Goal: Task Accomplishment & Management: Manage account settings

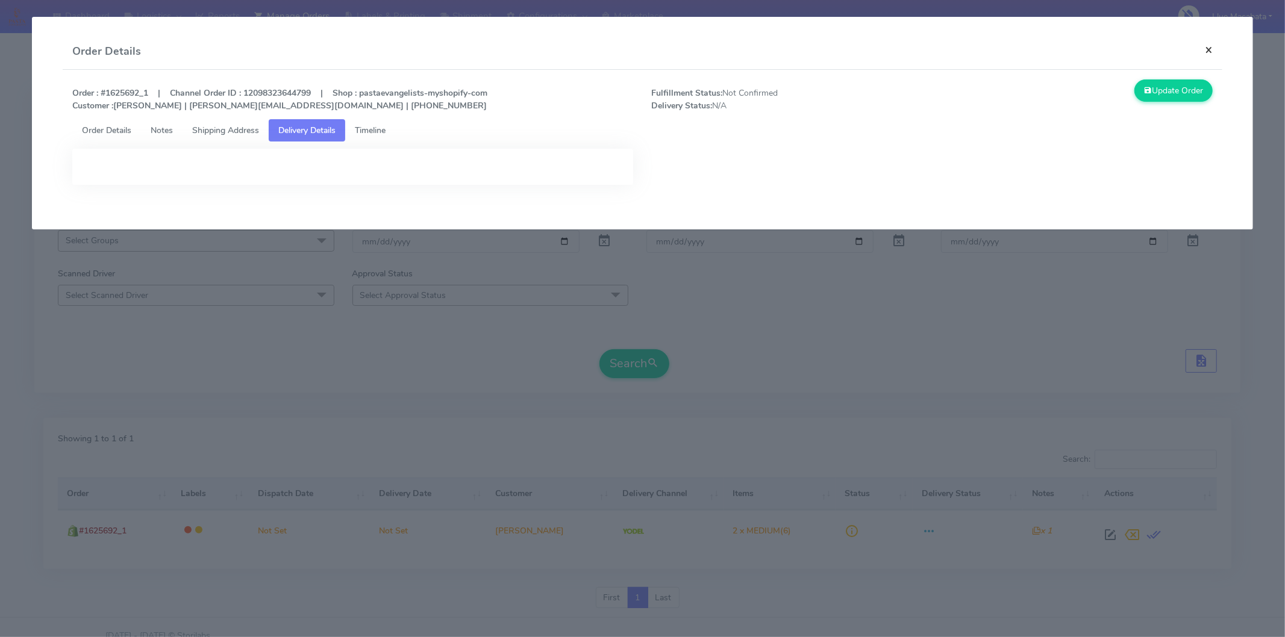
click at [1208, 51] on button "×" at bounding box center [1208, 50] width 27 height 32
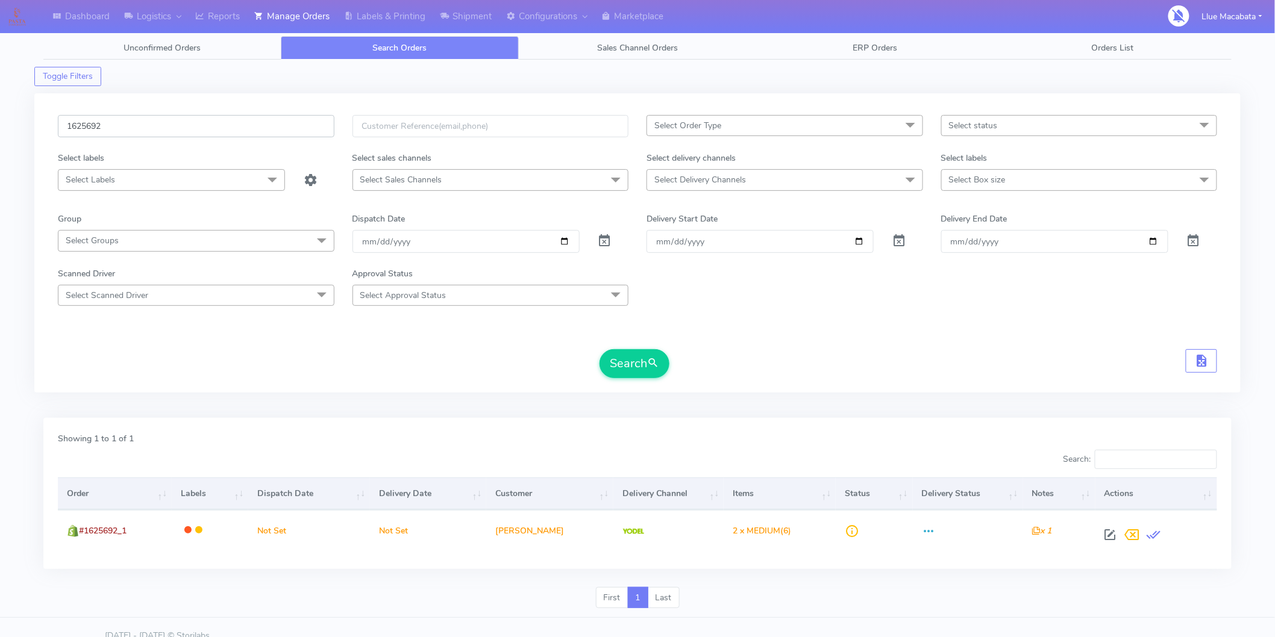
click at [111, 126] on input "1625692" at bounding box center [196, 126] width 276 height 22
paste input "4684"
type input "1624684"
click at [635, 358] on button "Search" at bounding box center [634, 363] width 70 height 29
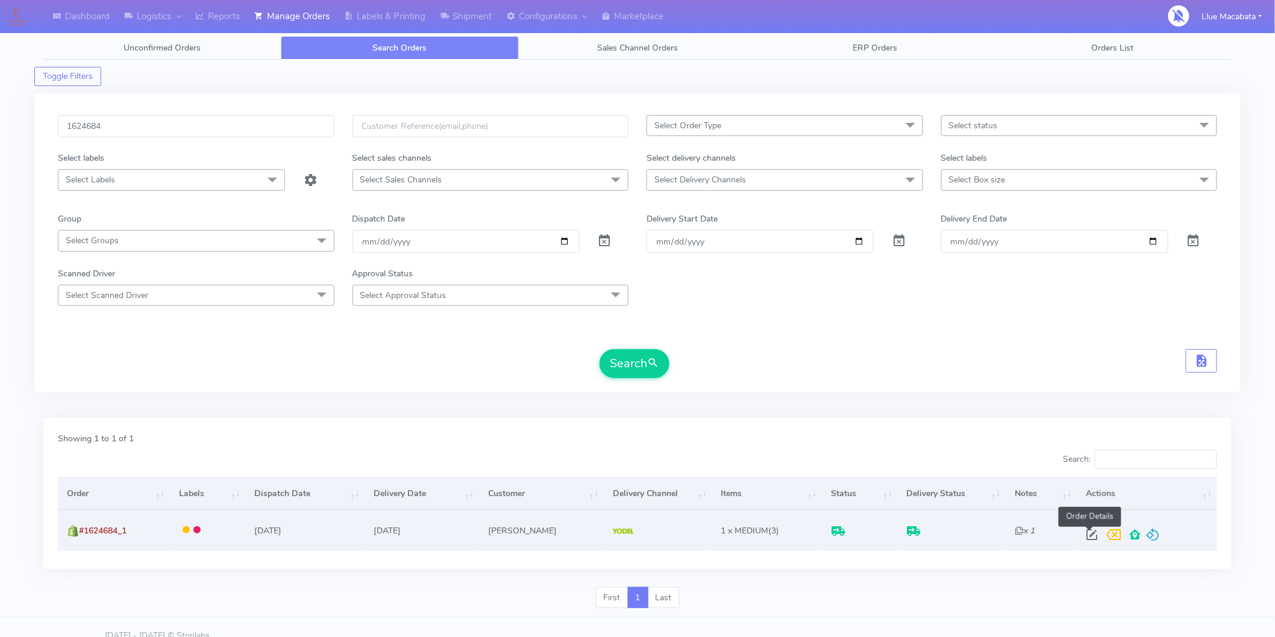
click at [1088, 532] on span at bounding box center [1092, 537] width 22 height 11
select select "5"
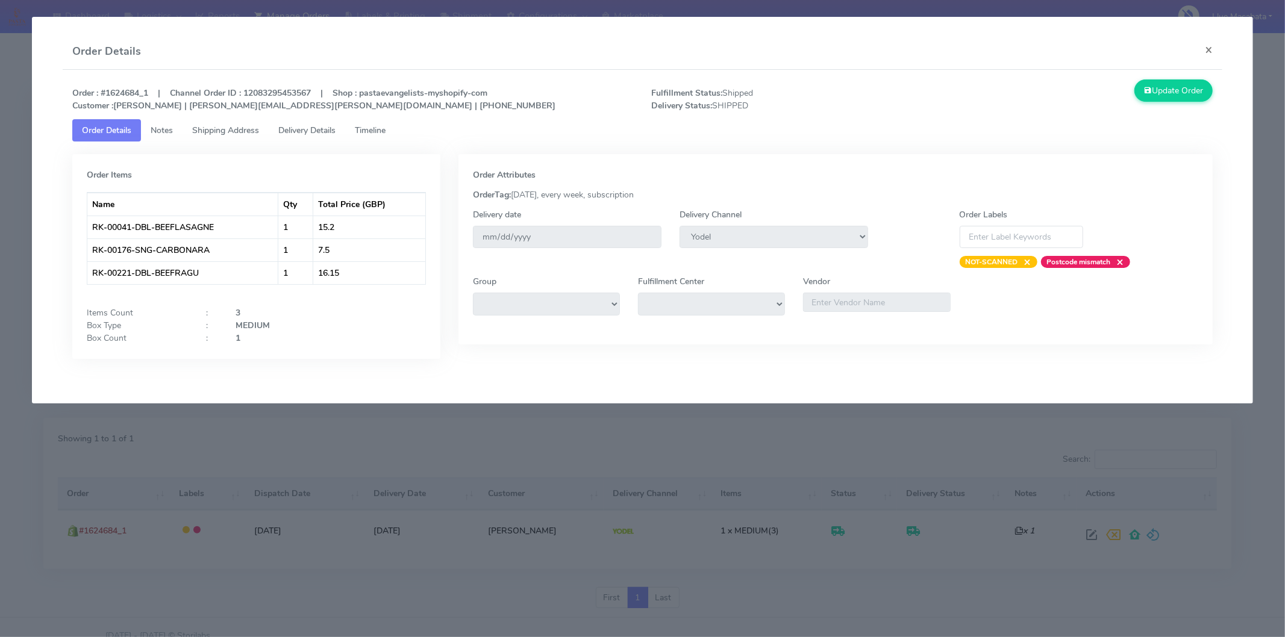
drag, startPoint x: 372, startPoint y: 125, endPoint x: 339, endPoint y: 129, distance: 33.4
click at [370, 125] on span "Timeline" at bounding box center [370, 130] width 31 height 11
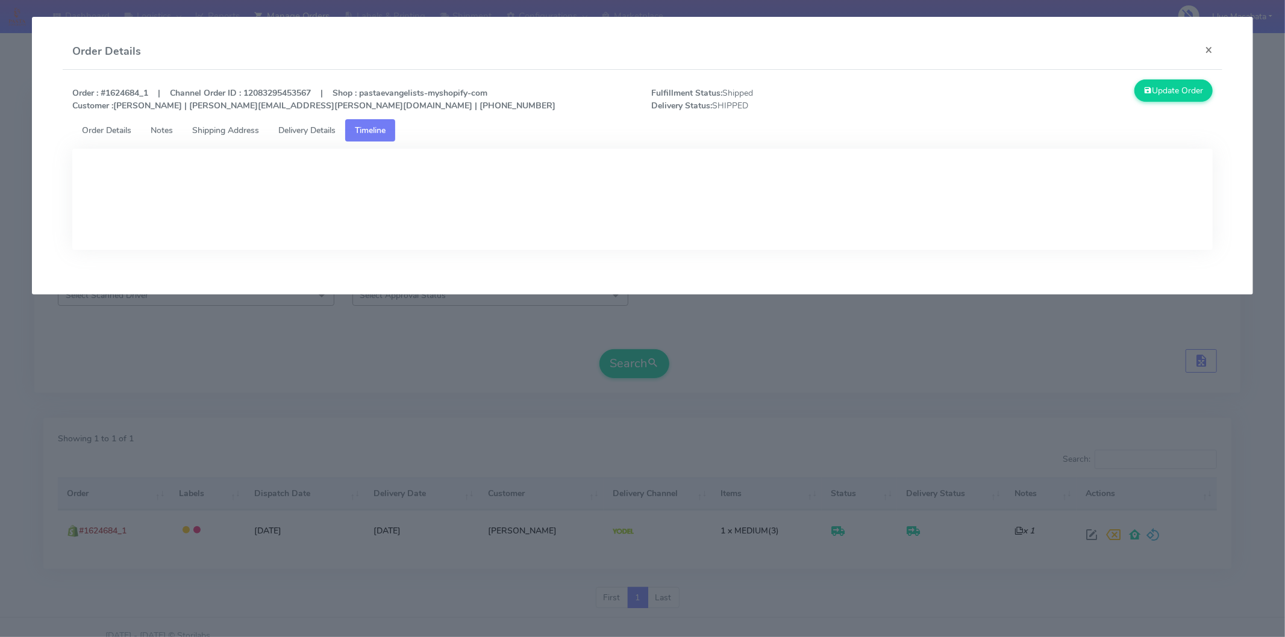
click at [323, 129] on span "Delivery Details" at bounding box center [306, 130] width 57 height 11
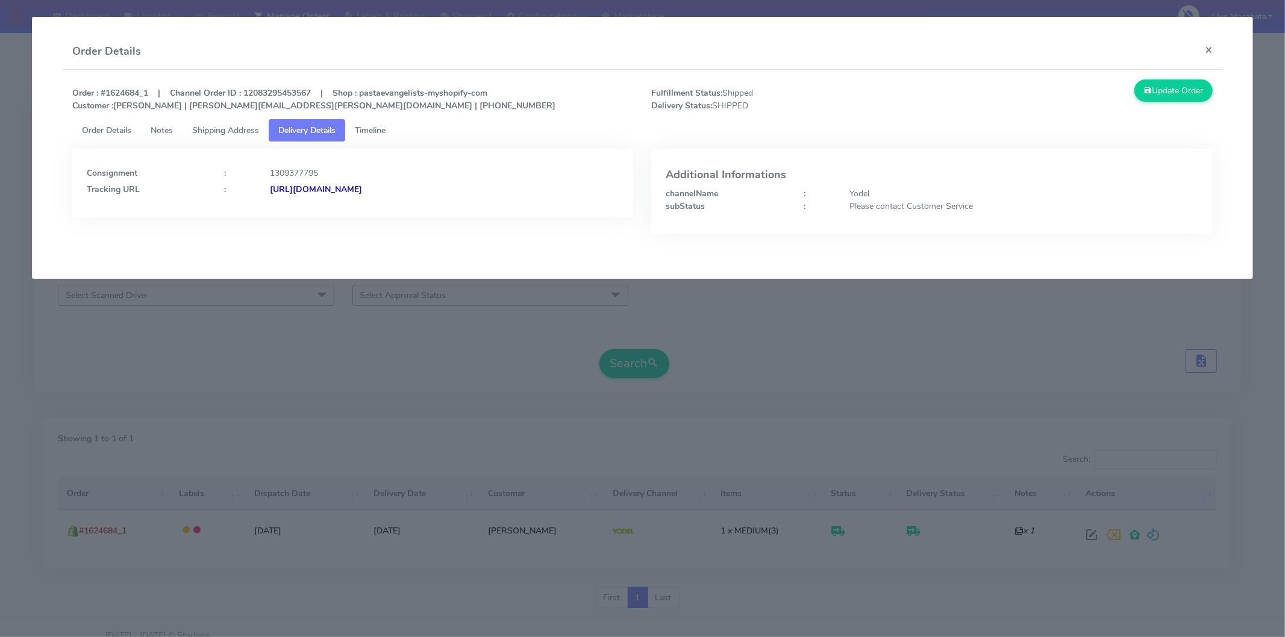
click at [362, 188] on strong "[URL][DOMAIN_NAME]" at bounding box center [316, 189] width 92 height 11
click at [1205, 49] on button "×" at bounding box center [1208, 50] width 27 height 32
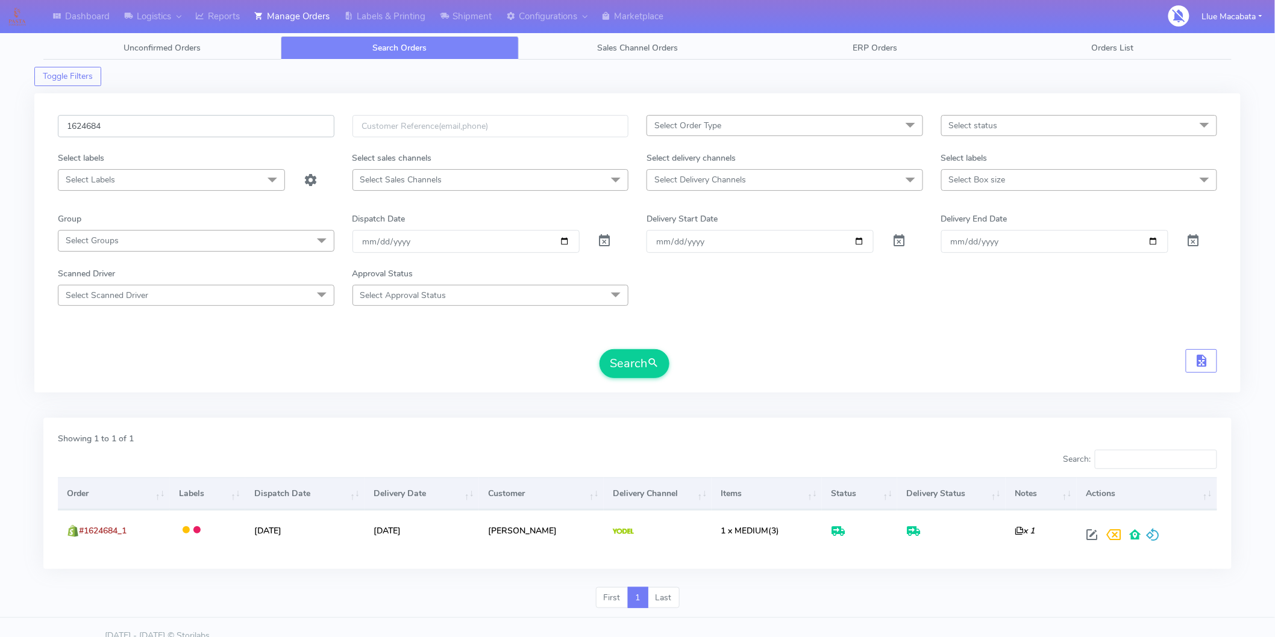
click at [136, 117] on input "1624684" at bounding box center [196, 126] width 276 height 22
paste input "18839"
type input "1618839"
click at [641, 361] on button "Search" at bounding box center [634, 363] width 70 height 29
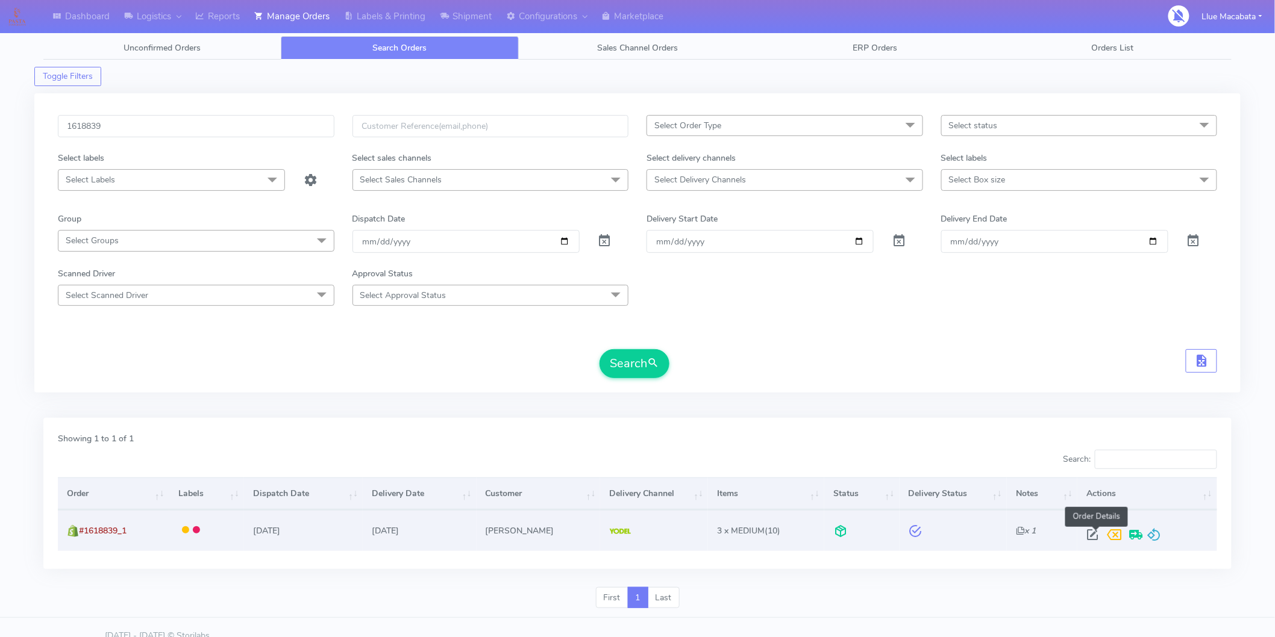
click at [1095, 540] on span at bounding box center [1092, 537] width 22 height 11
select select "5"
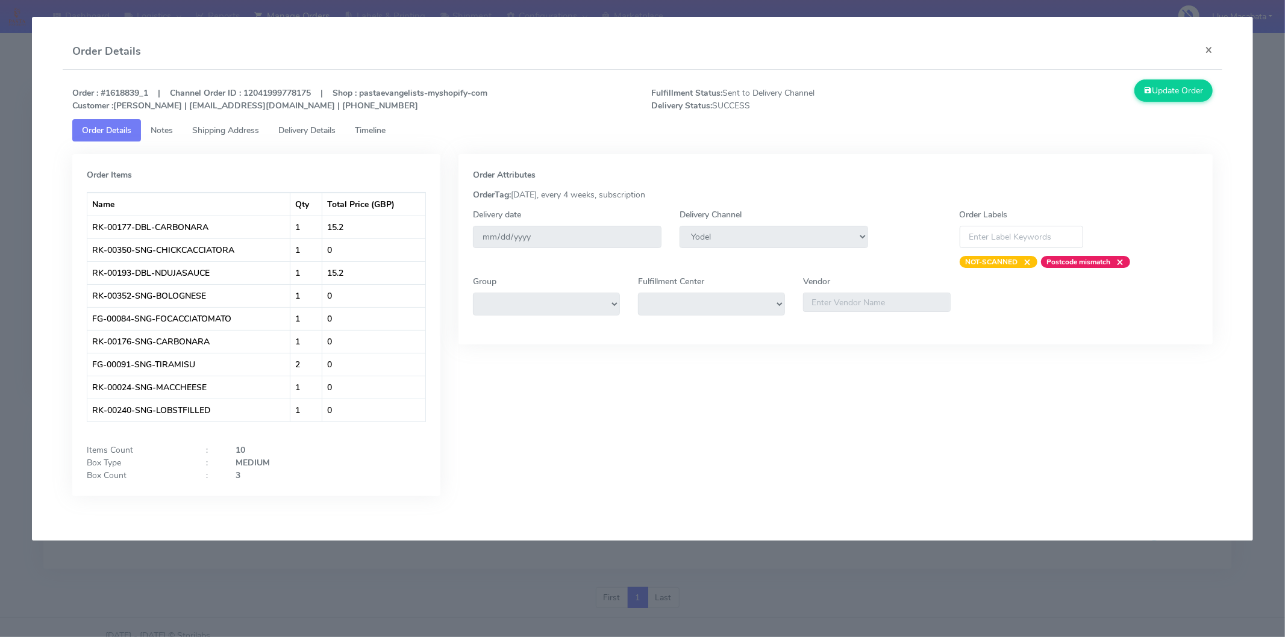
drag, startPoint x: 389, startPoint y: 134, endPoint x: 345, endPoint y: 131, distance: 44.1
click at [386, 134] on span "Timeline" at bounding box center [370, 130] width 31 height 11
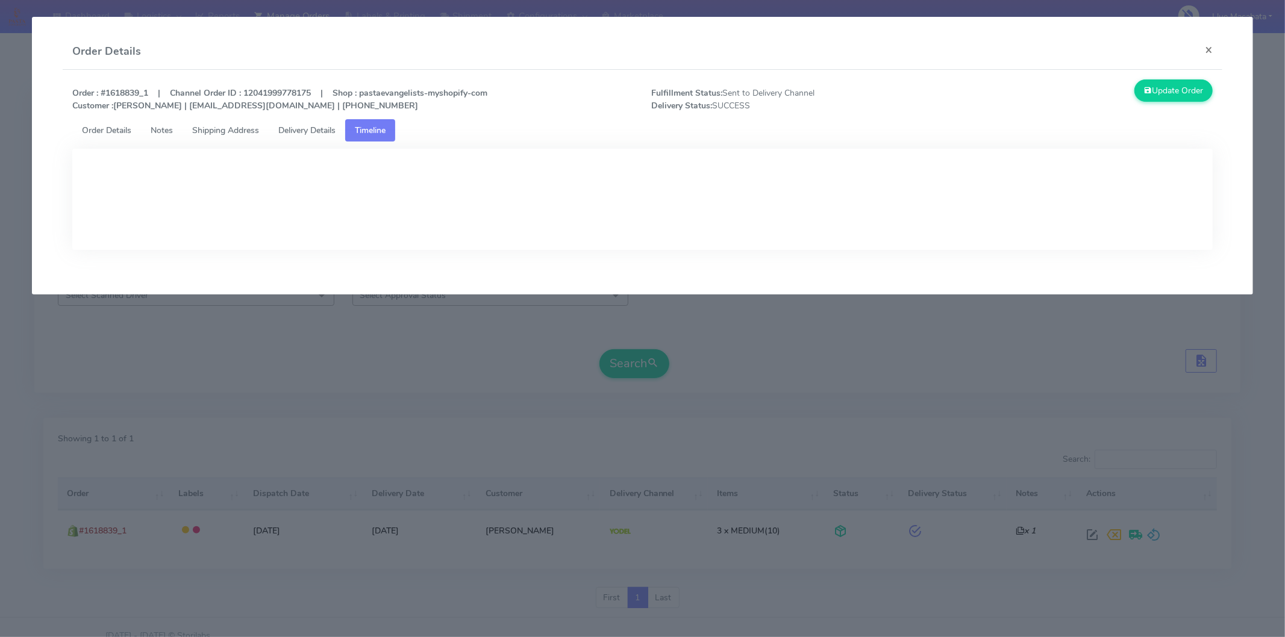
click at [309, 129] on span "Delivery Details" at bounding box center [306, 130] width 57 height 11
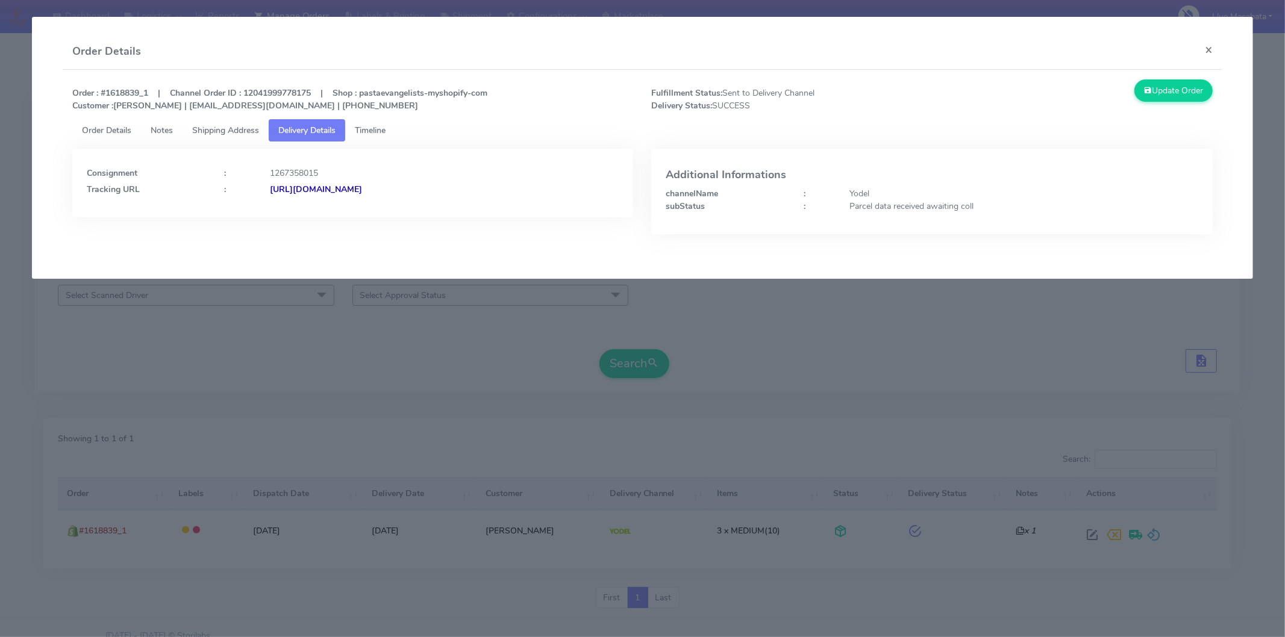
click at [362, 192] on strong "[URL][DOMAIN_NAME]" at bounding box center [316, 189] width 92 height 11
click at [1208, 46] on button "×" at bounding box center [1208, 50] width 27 height 32
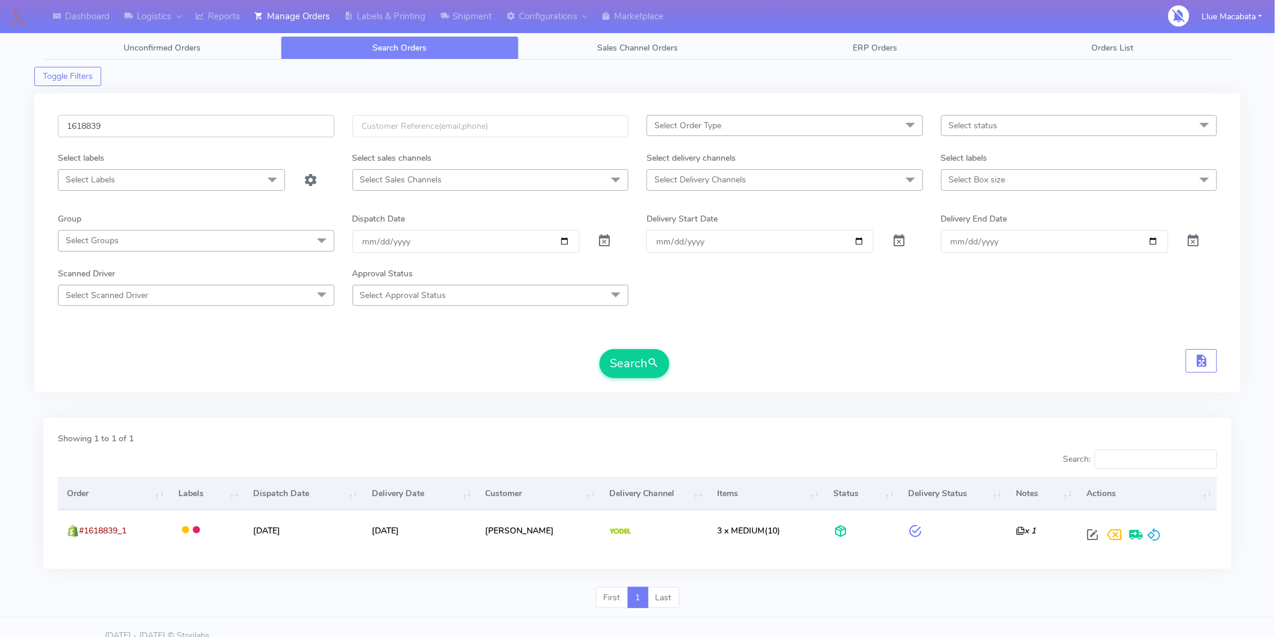
click at [133, 123] on input "1618839" at bounding box center [196, 126] width 276 height 22
paste input "25897"
click at [624, 347] on form "1625897 Select Order Type Select All MEALS ATAVI One Off Pasta Club Gift Kit Ev…" at bounding box center [637, 246] width 1159 height 263
drag, startPoint x: 639, startPoint y: 363, endPoint x: 601, endPoint y: 363, distance: 37.4
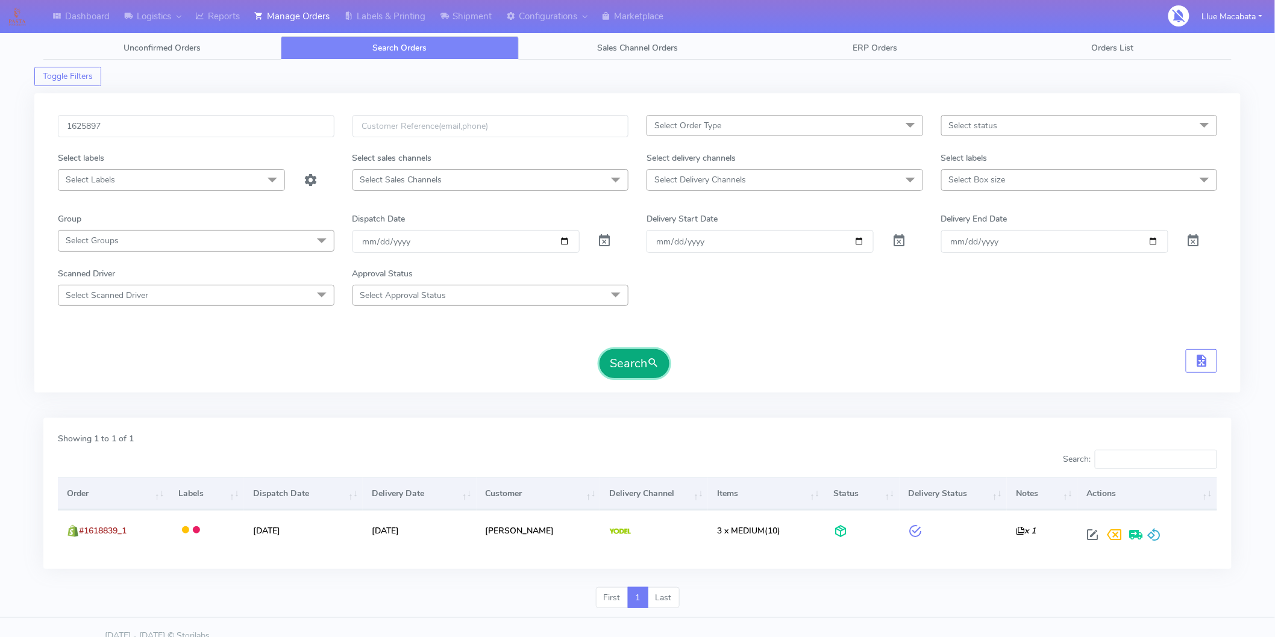
click at [637, 363] on button "Search" at bounding box center [634, 363] width 70 height 29
click at [107, 128] on input "1625897" at bounding box center [196, 126] width 276 height 22
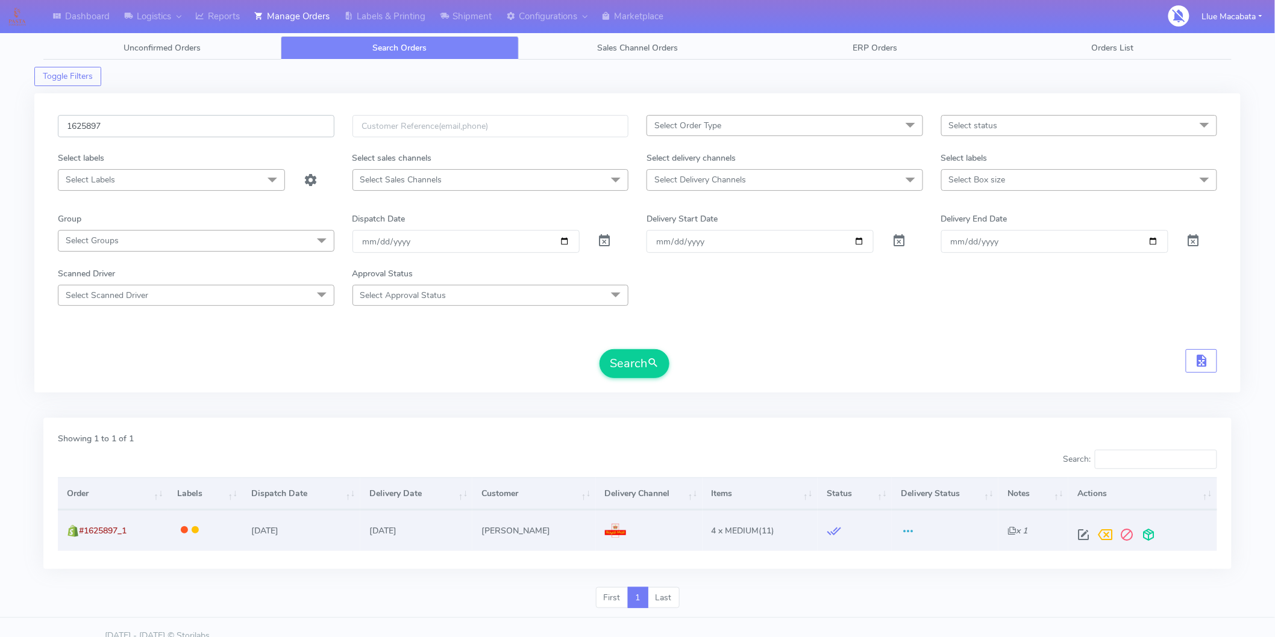
paste input "763"
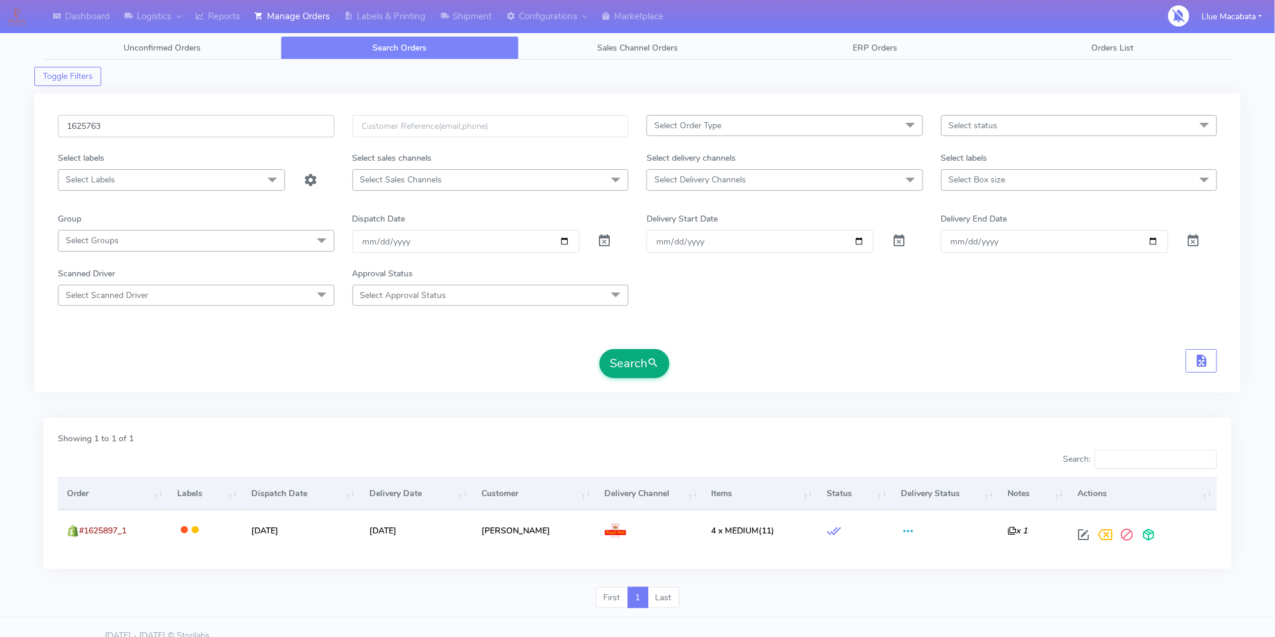
type input "1625763"
drag, startPoint x: 654, startPoint y: 372, endPoint x: 640, endPoint y: 371, distance: 14.5
click at [652, 372] on button "Search" at bounding box center [634, 363] width 70 height 29
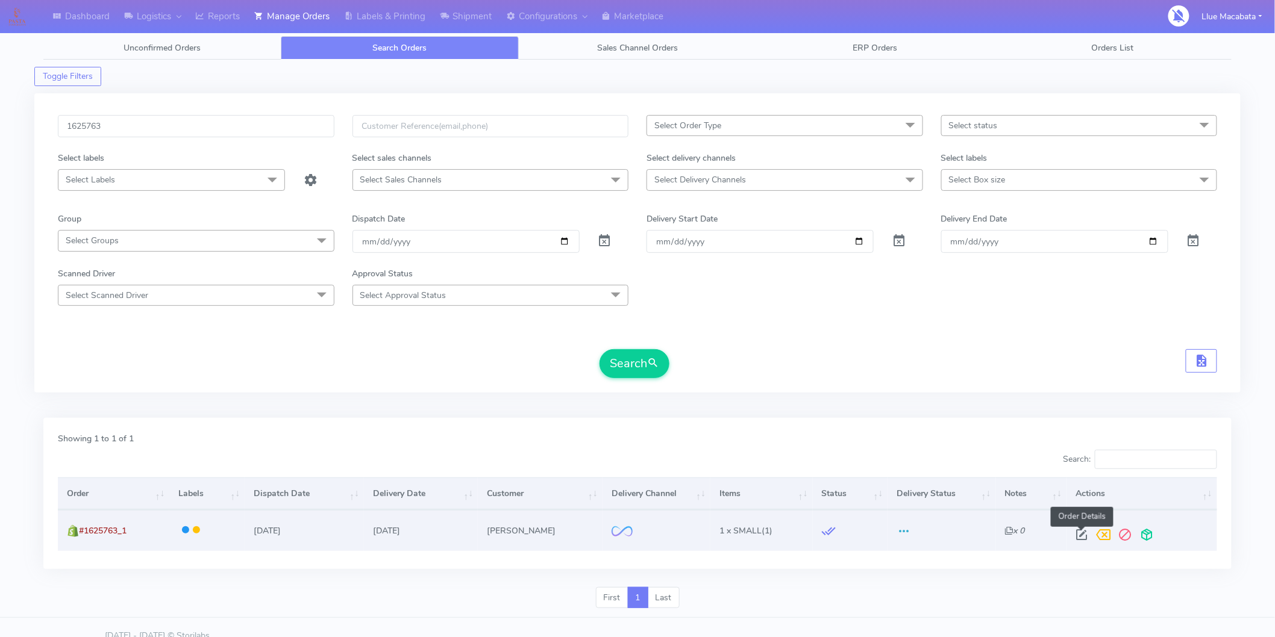
click at [1081, 532] on span at bounding box center [1081, 537] width 22 height 11
select select "2"
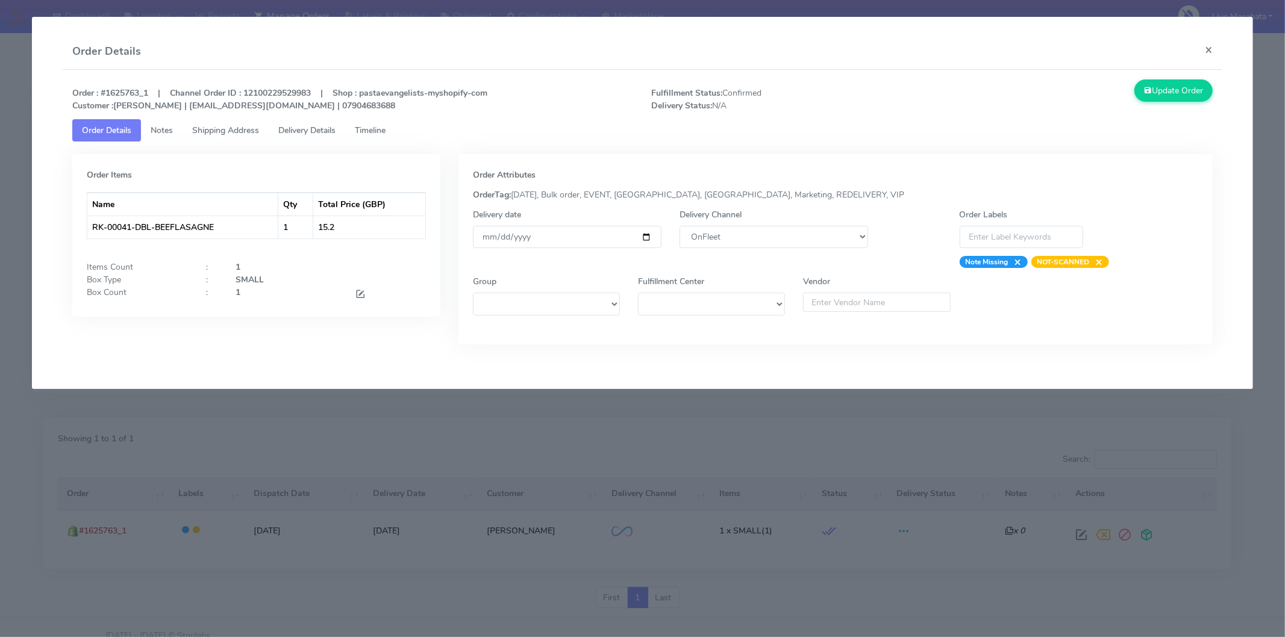
click at [378, 130] on span "Timeline" at bounding box center [370, 130] width 31 height 11
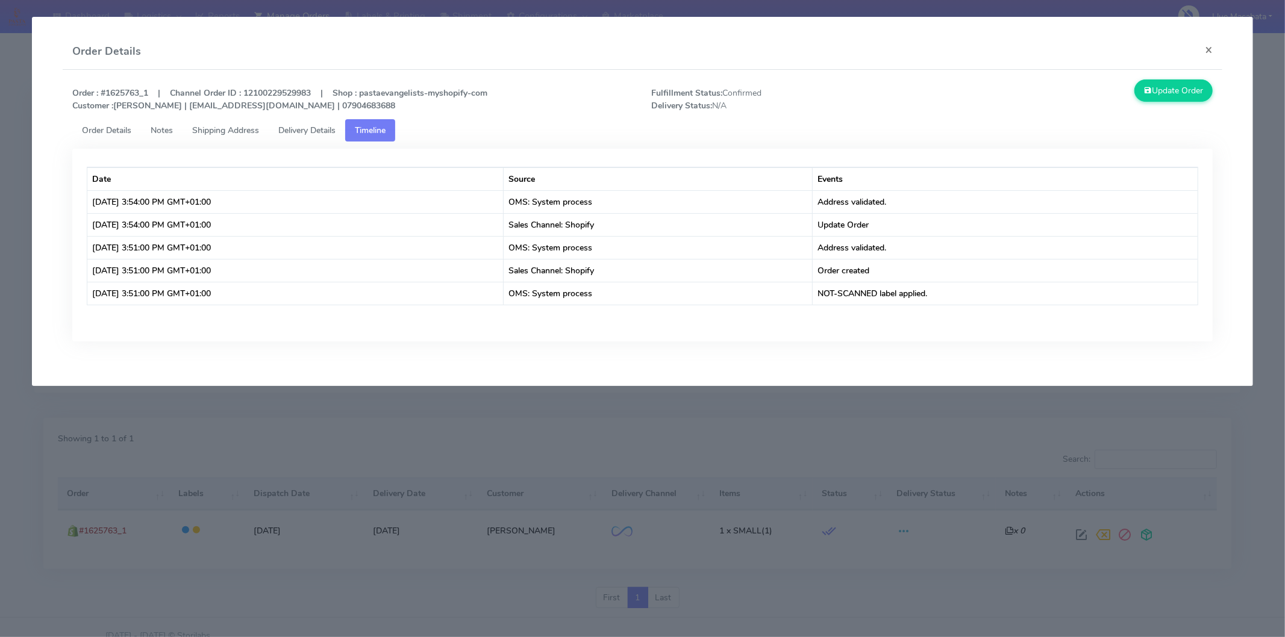
click at [322, 130] on span "Delivery Details" at bounding box center [306, 130] width 57 height 11
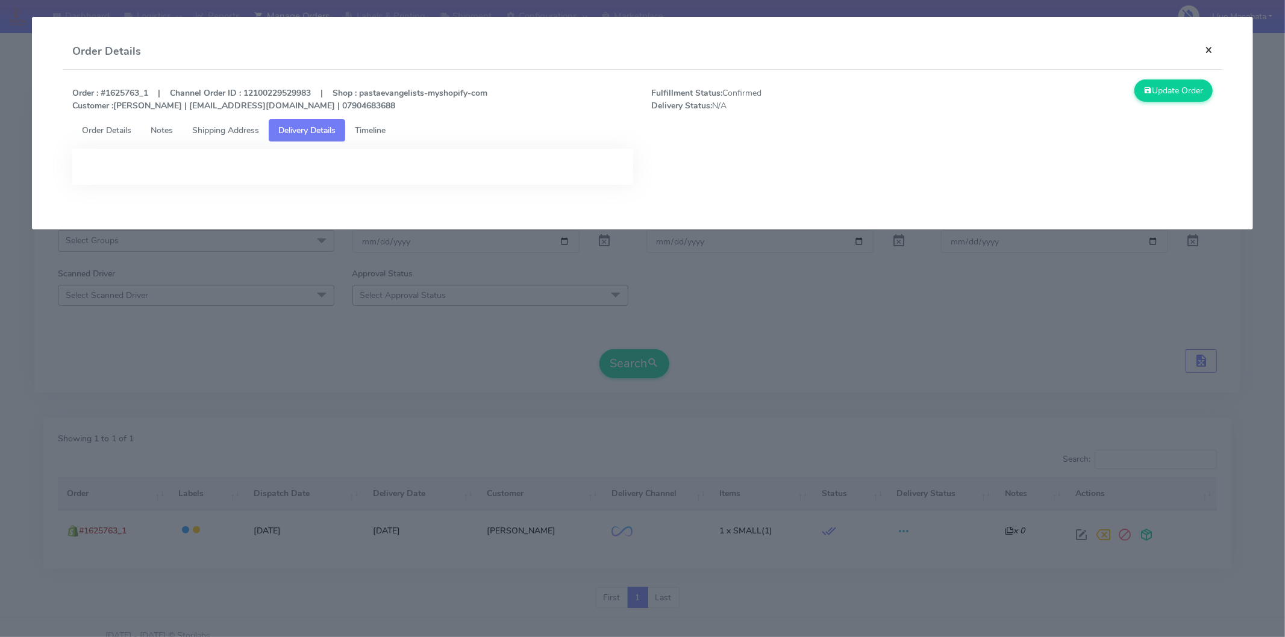
click at [1210, 50] on button "×" at bounding box center [1208, 50] width 27 height 32
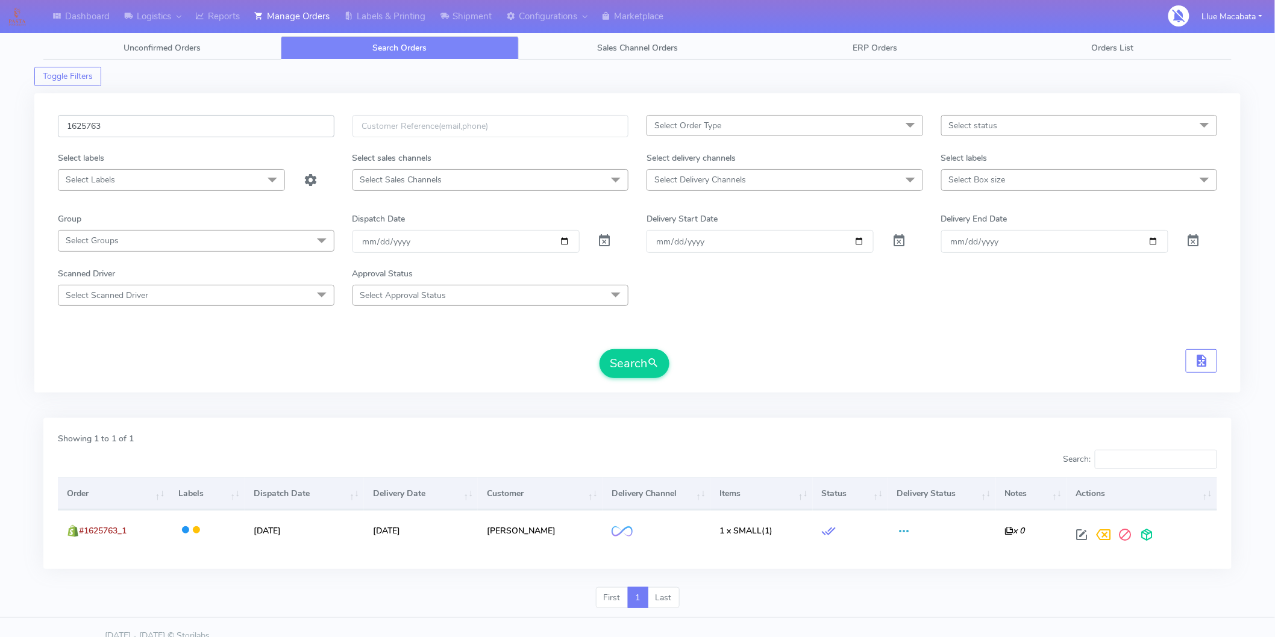
click at [130, 133] on input "1625763" at bounding box center [196, 126] width 276 height 22
paste input "4552"
type input "1624552"
click at [632, 360] on button "Search" at bounding box center [634, 363] width 70 height 29
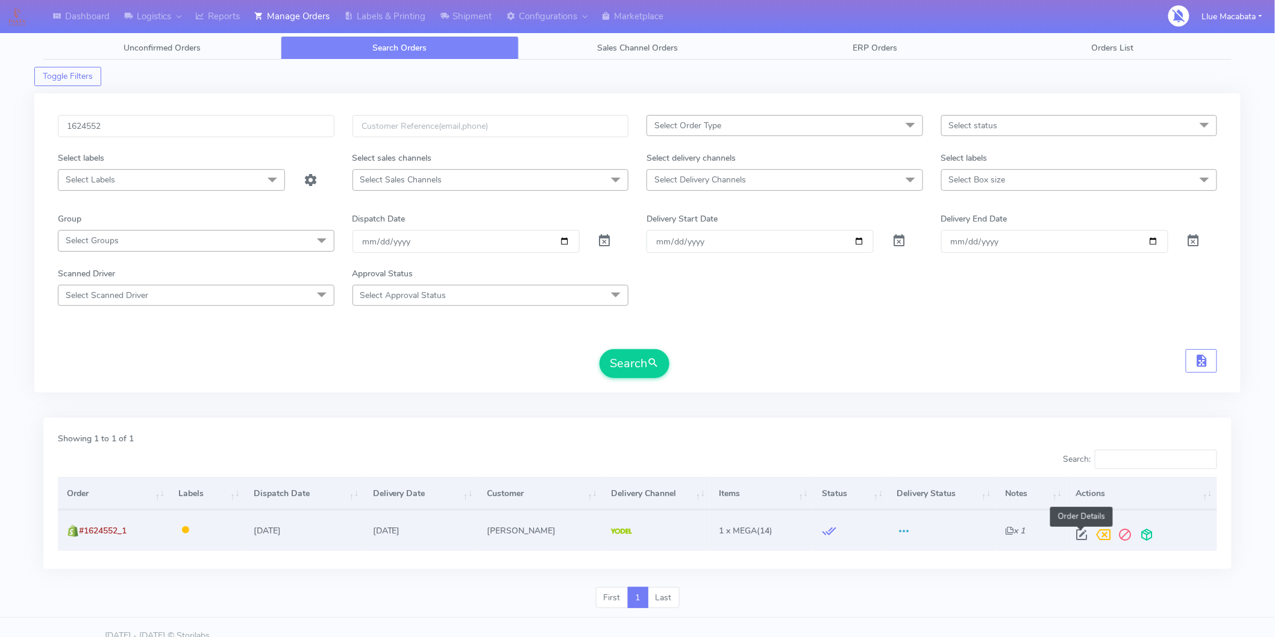
click at [1081, 540] on span at bounding box center [1082, 537] width 22 height 11
select select "5"
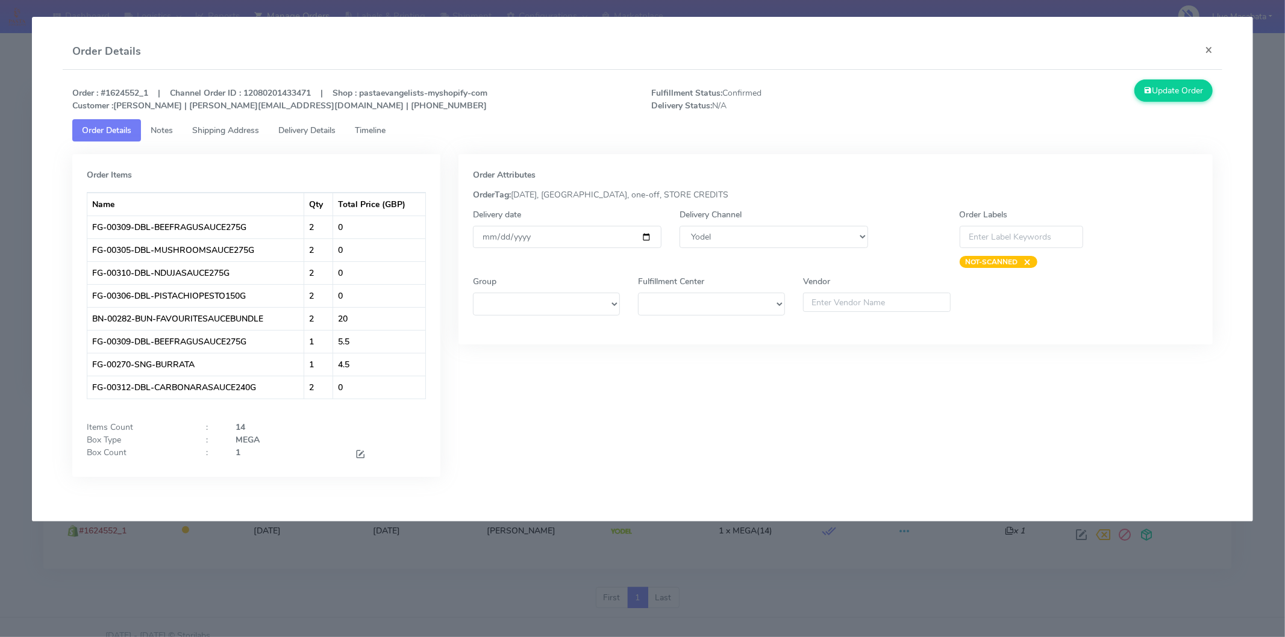
click at [377, 133] on span "Timeline" at bounding box center [370, 130] width 31 height 11
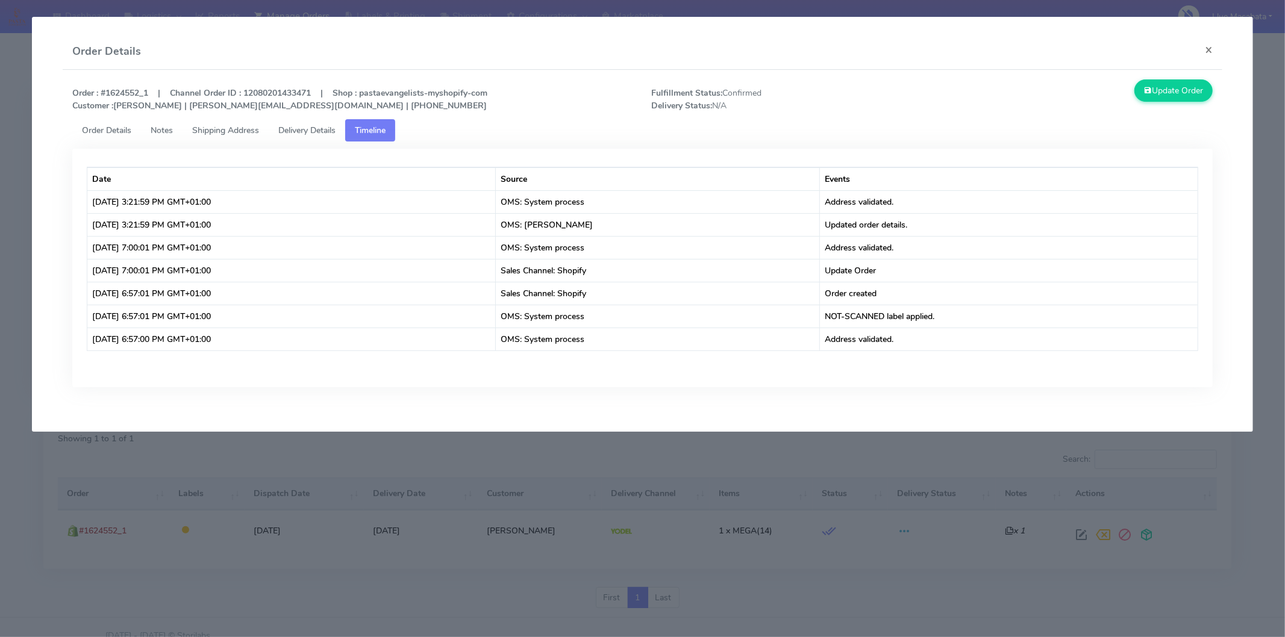
click at [322, 128] on span "Delivery Details" at bounding box center [306, 130] width 57 height 11
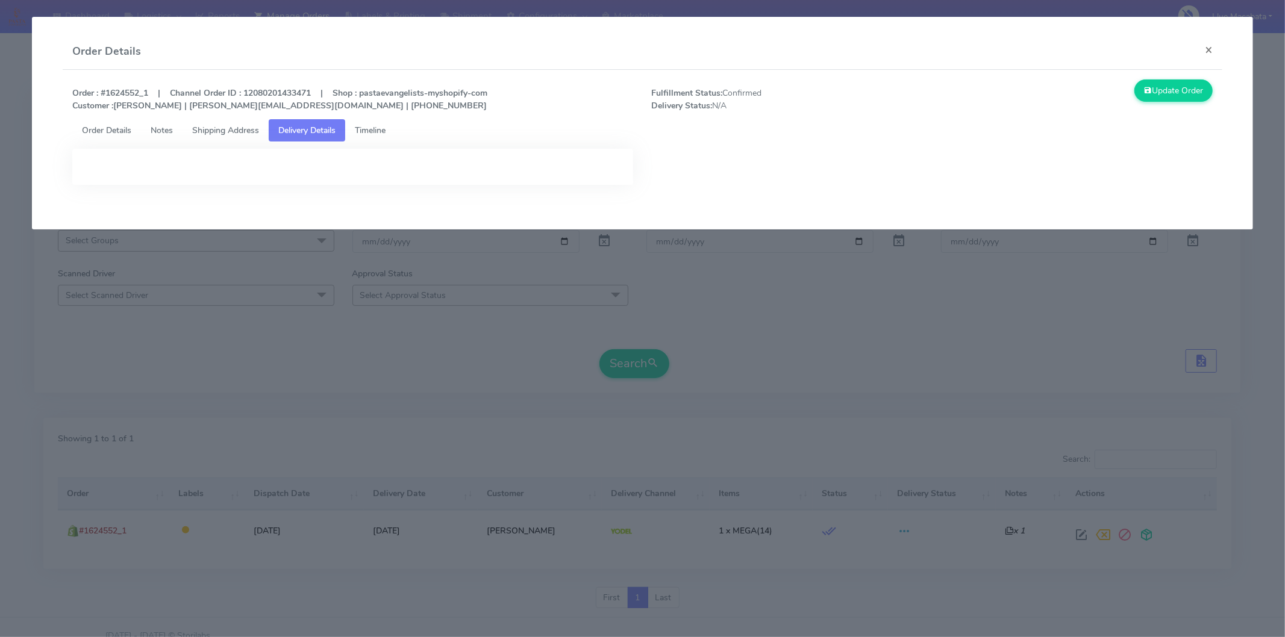
click at [383, 135] on span "Timeline" at bounding box center [370, 130] width 31 height 11
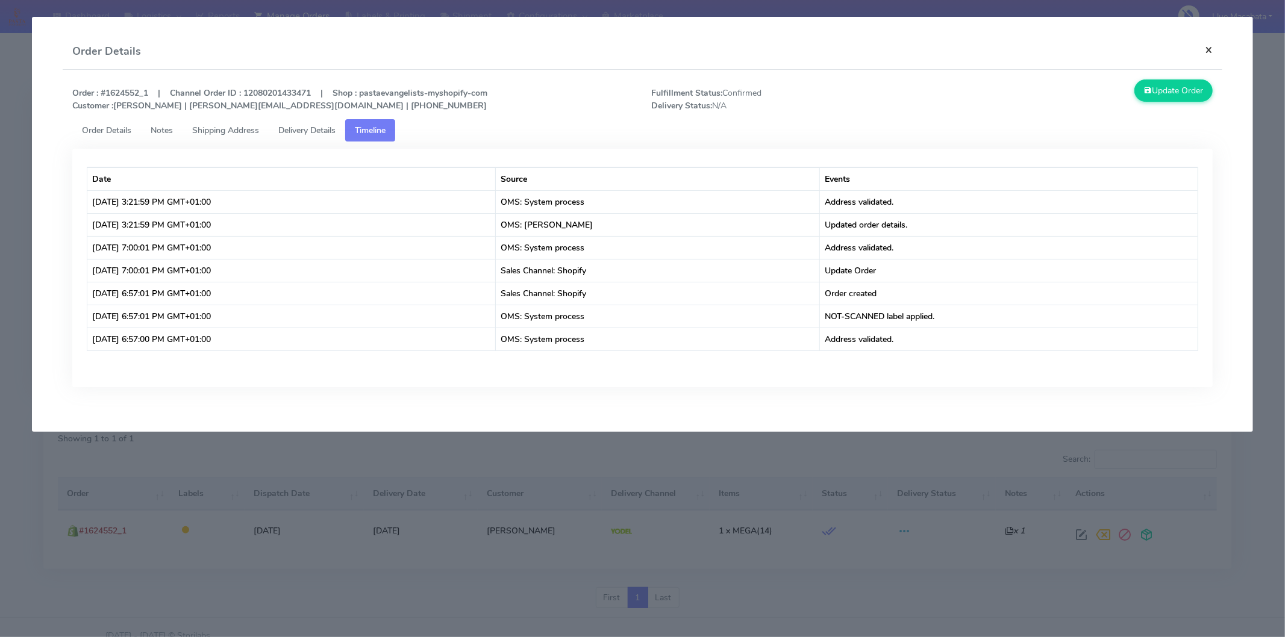
click at [1213, 45] on button "×" at bounding box center [1208, 50] width 27 height 32
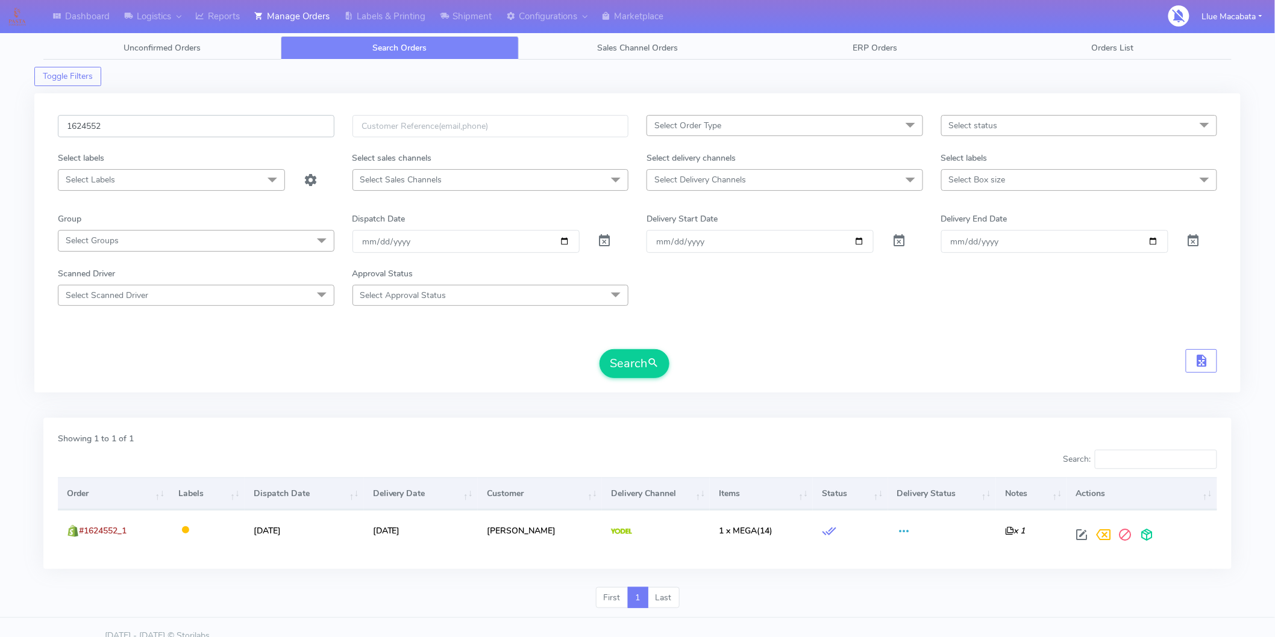
click at [115, 120] on input "1624552" at bounding box center [196, 126] width 276 height 22
paste input "884"
type input "1624884"
click at [631, 361] on button "Search" at bounding box center [634, 363] width 70 height 29
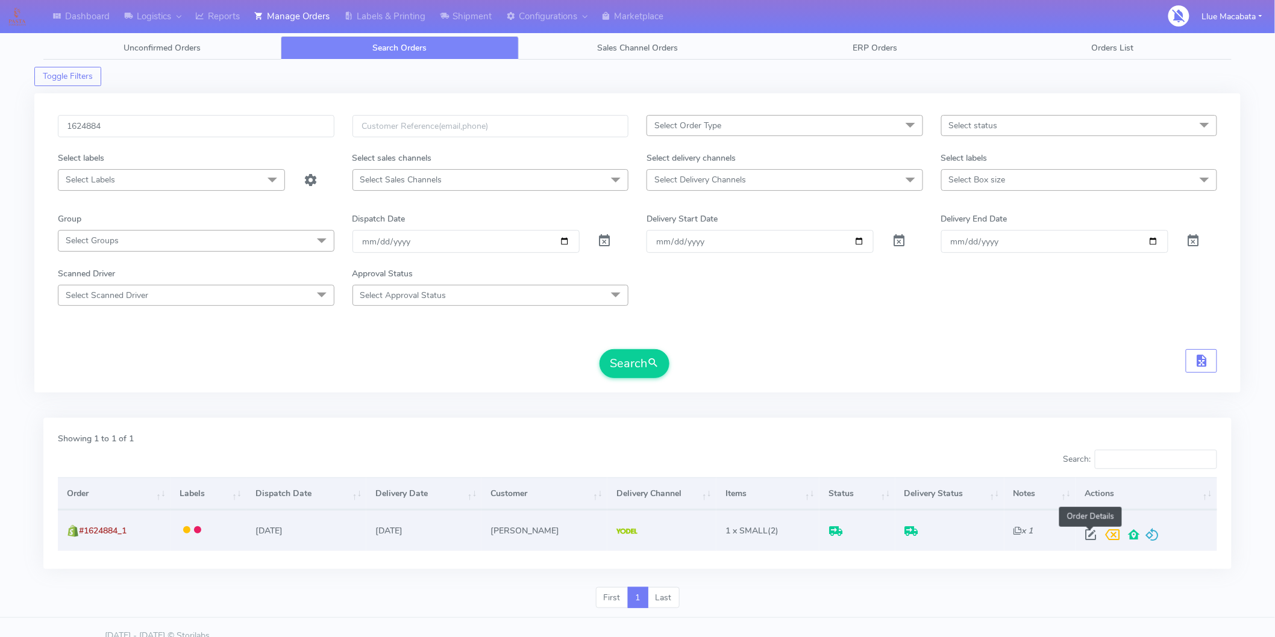
click at [1086, 538] on span at bounding box center [1091, 537] width 22 height 11
select select "5"
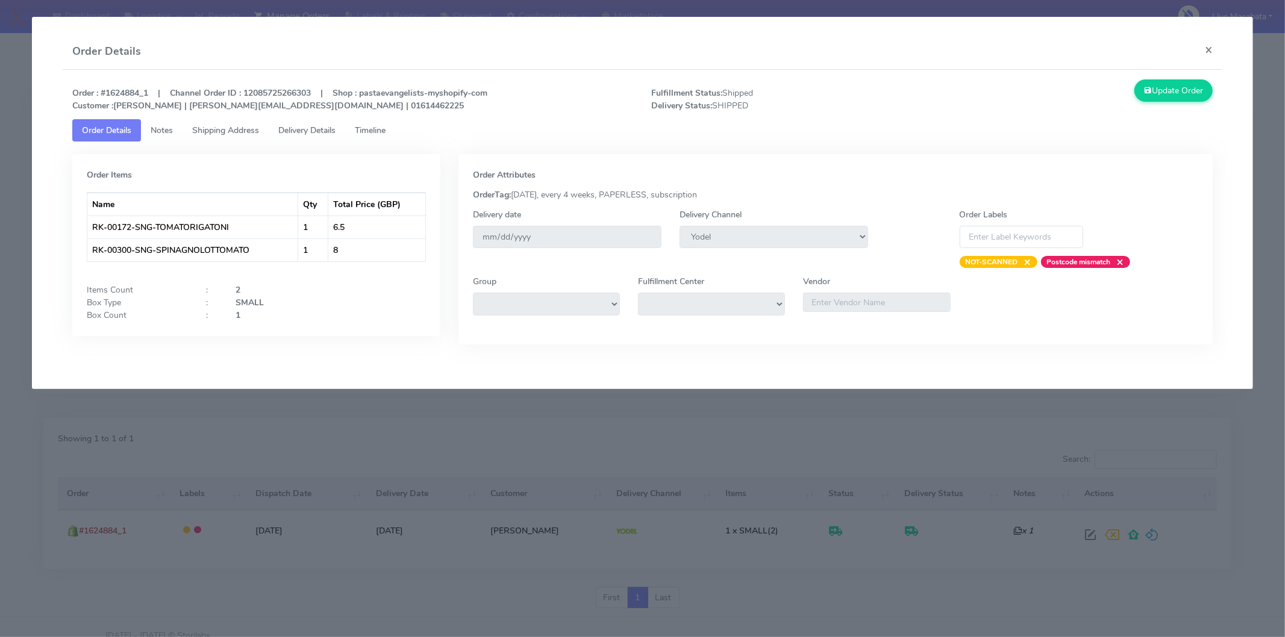
click at [318, 131] on span "Delivery Details" at bounding box center [306, 130] width 57 height 11
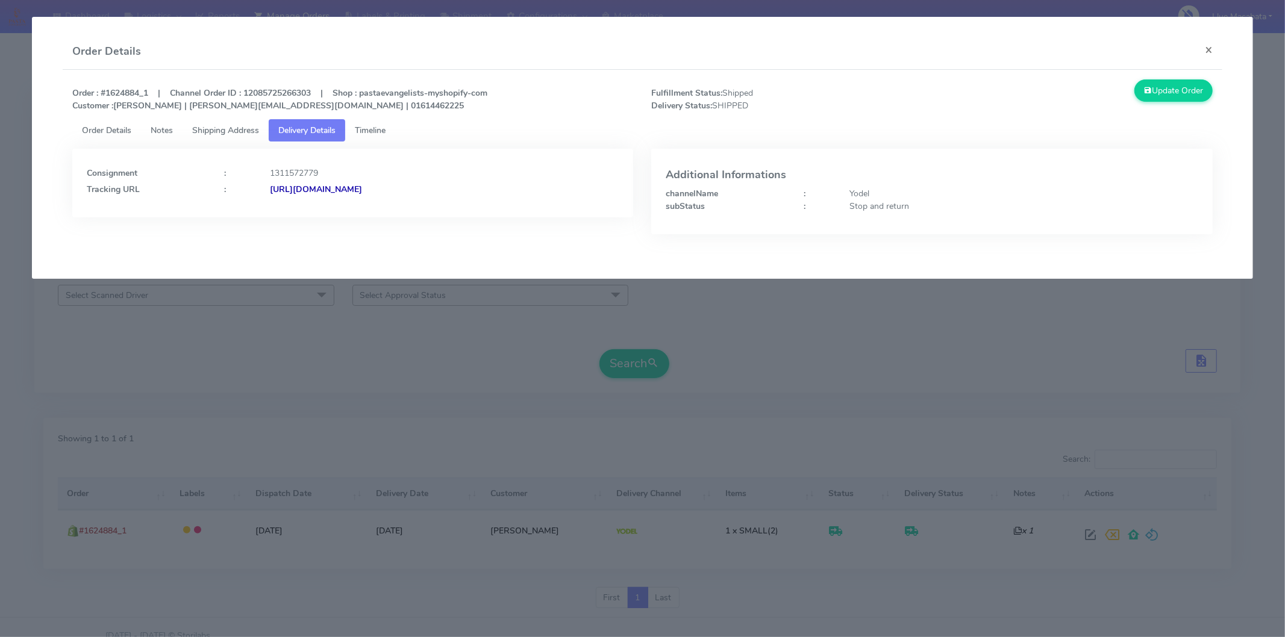
click at [362, 193] on strong "[URL][DOMAIN_NAME]" at bounding box center [316, 189] width 92 height 11
click at [1201, 48] on button "×" at bounding box center [1208, 50] width 27 height 32
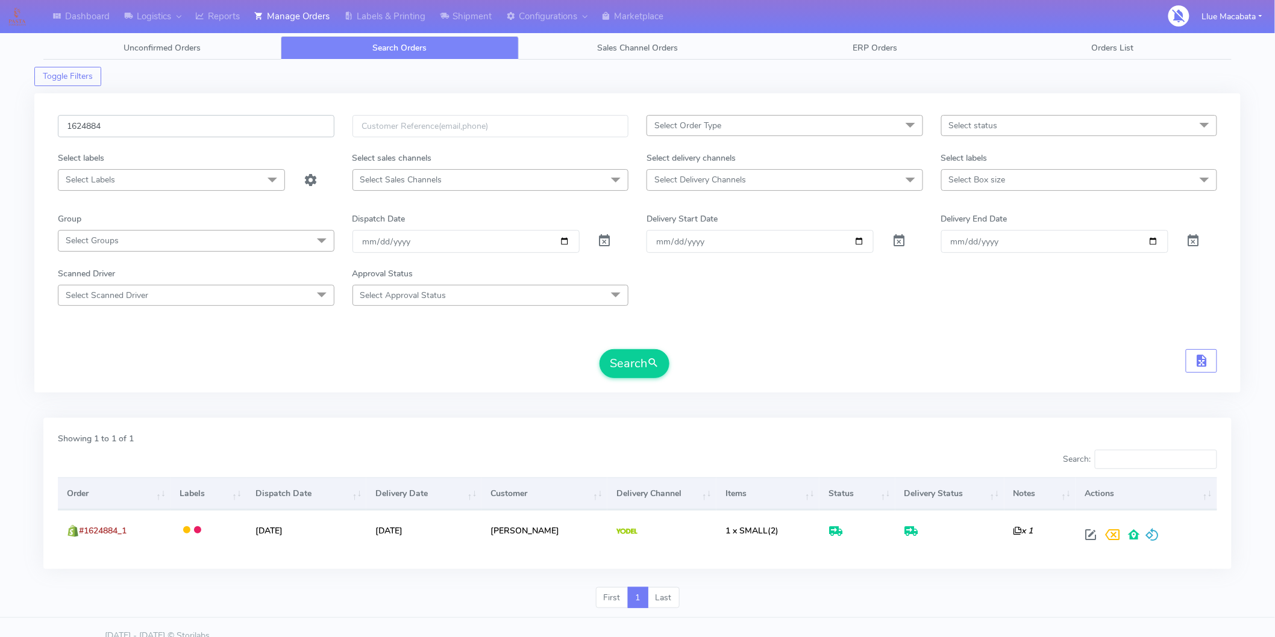
click at [127, 117] on input "1624884" at bounding box center [196, 126] width 276 height 22
paste input "3981"
type input "1623981"
drag, startPoint x: 619, startPoint y: 356, endPoint x: 607, endPoint y: 348, distance: 15.2
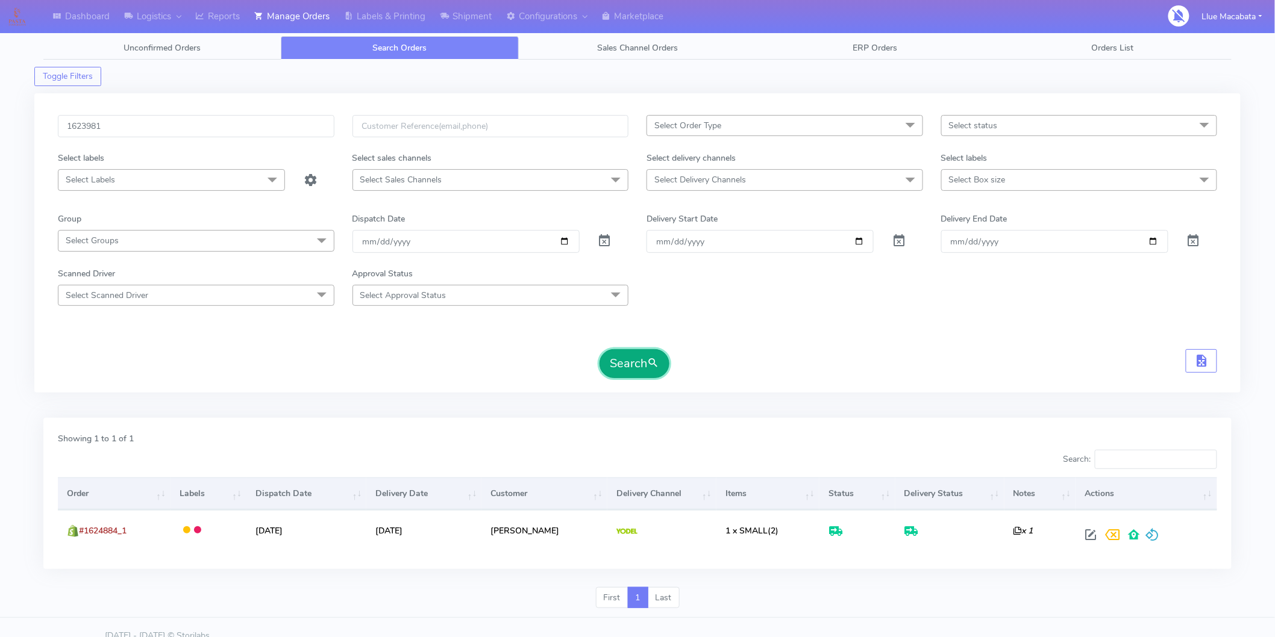
click at [619, 356] on button "Search" at bounding box center [634, 363] width 70 height 29
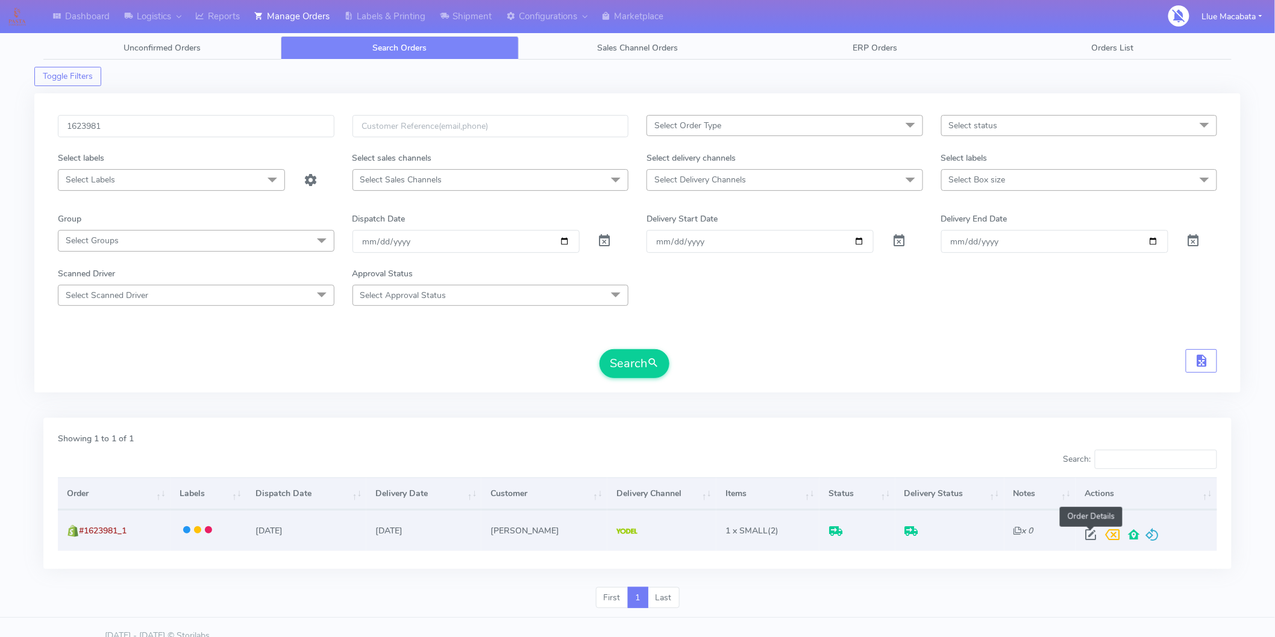
click at [1088, 538] on span at bounding box center [1091, 537] width 22 height 11
select select "5"
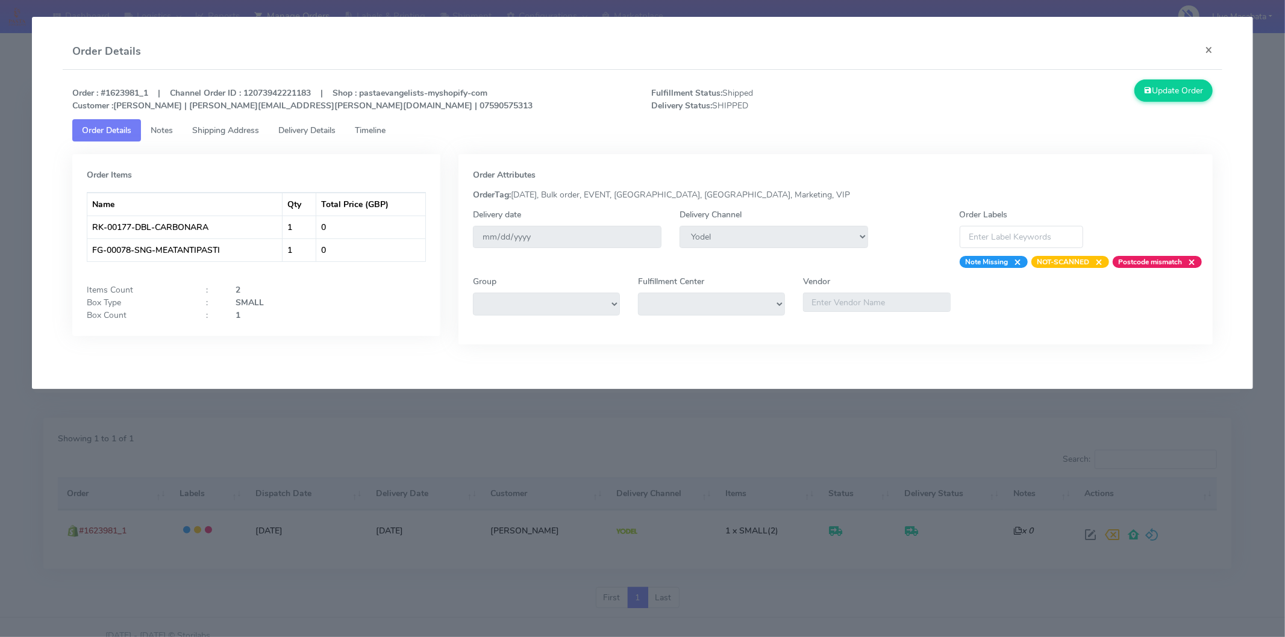
click at [384, 128] on span "Timeline" at bounding box center [370, 130] width 31 height 11
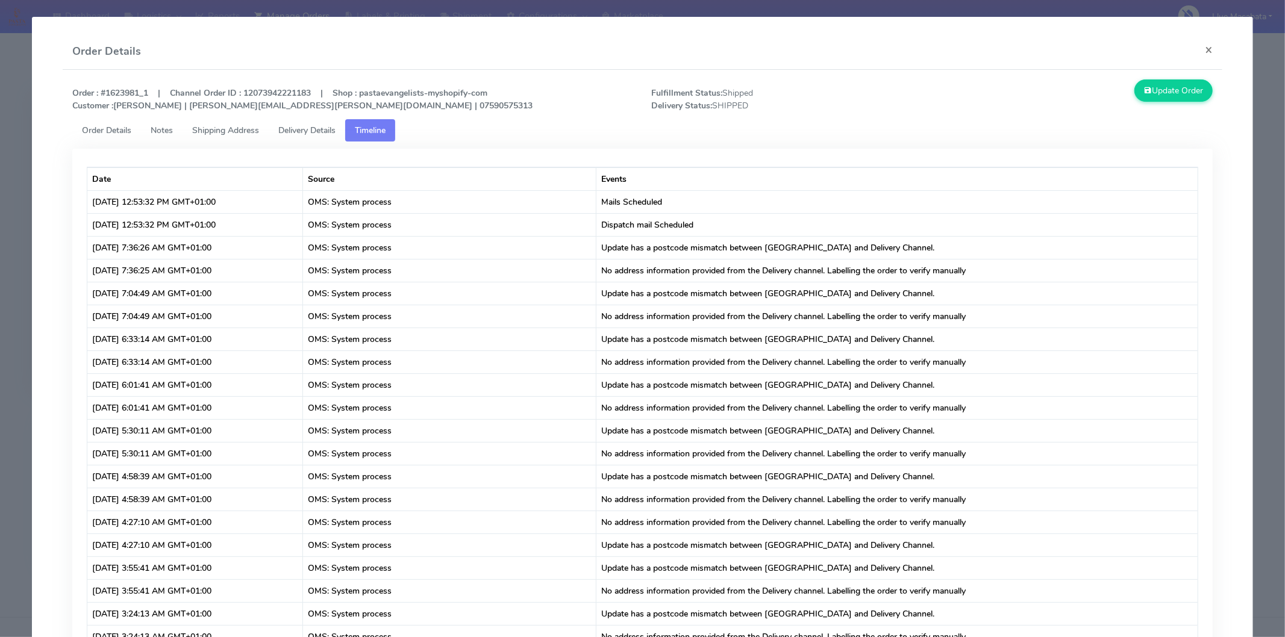
click at [323, 129] on span "Delivery Details" at bounding box center [306, 130] width 57 height 11
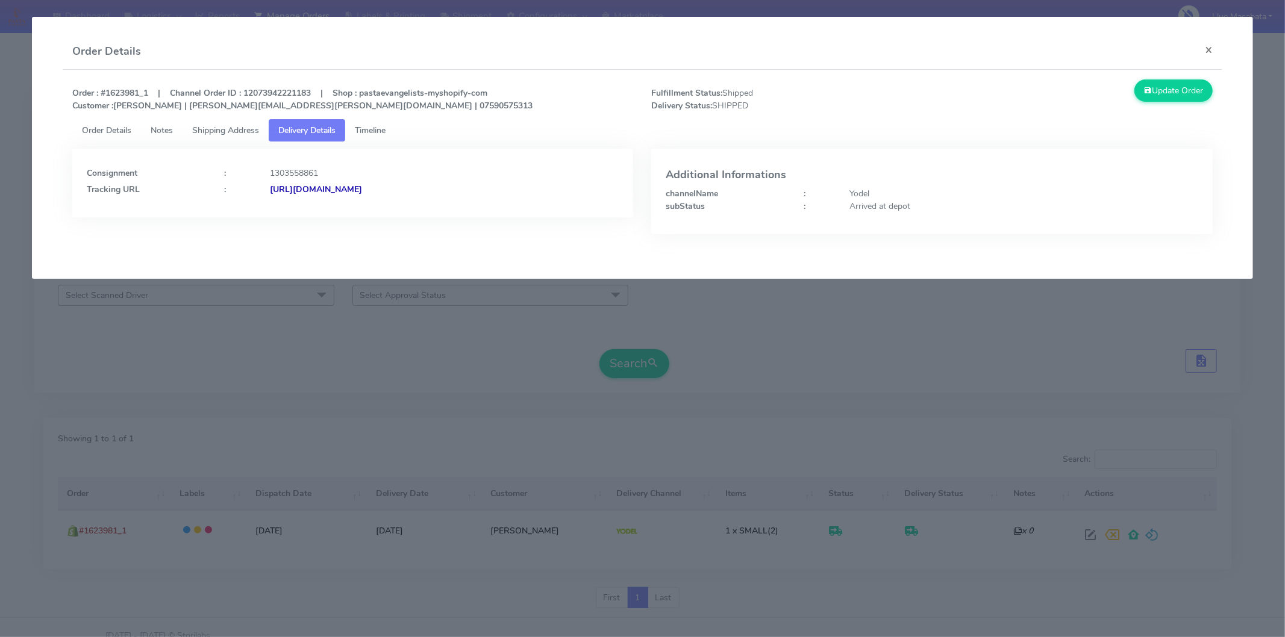
click at [362, 190] on strong "[URL][DOMAIN_NAME]" at bounding box center [316, 189] width 92 height 11
click at [1206, 49] on button "×" at bounding box center [1208, 50] width 27 height 32
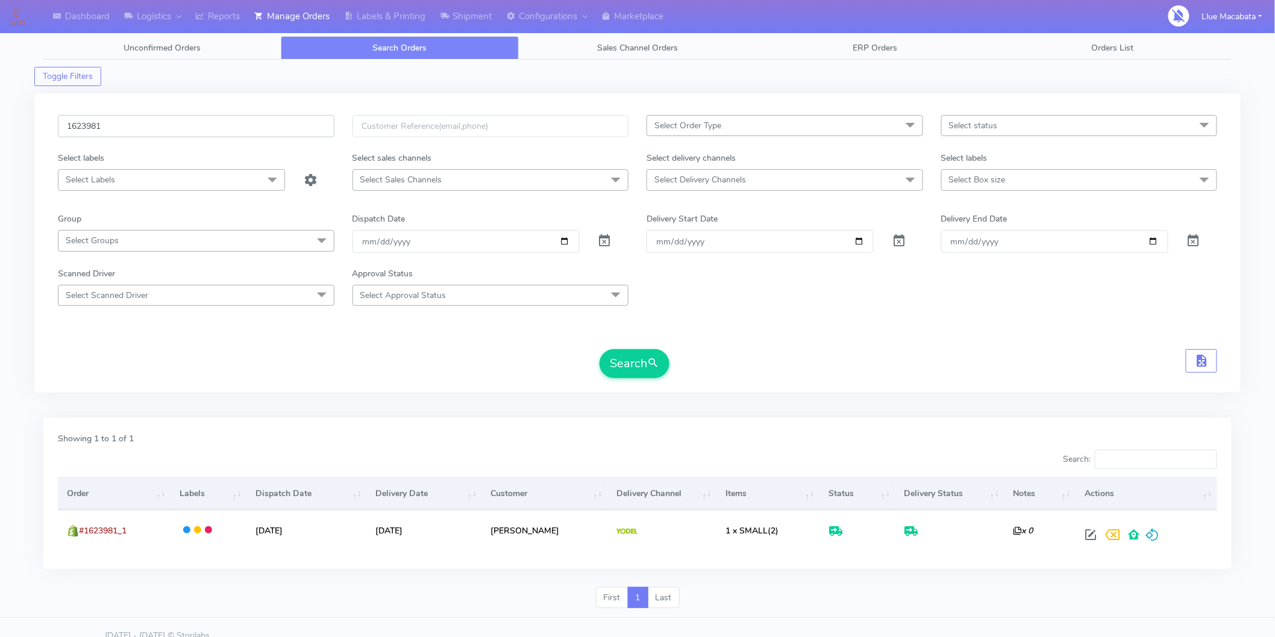
click at [103, 129] on input "1623981" at bounding box center [196, 126] width 276 height 22
paste input "6783"
type input "1626783"
click at [648, 364] on span "submit" at bounding box center [653, 363] width 12 height 16
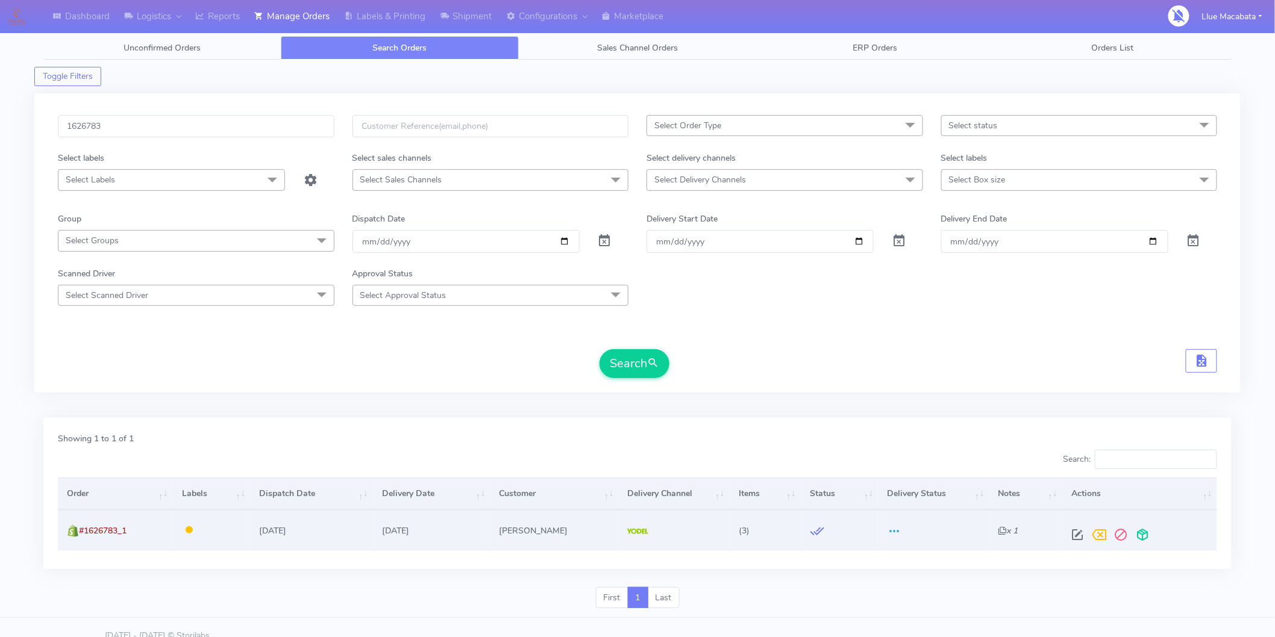
click at [1075, 534] on span at bounding box center [1077, 537] width 22 height 11
select select "5"
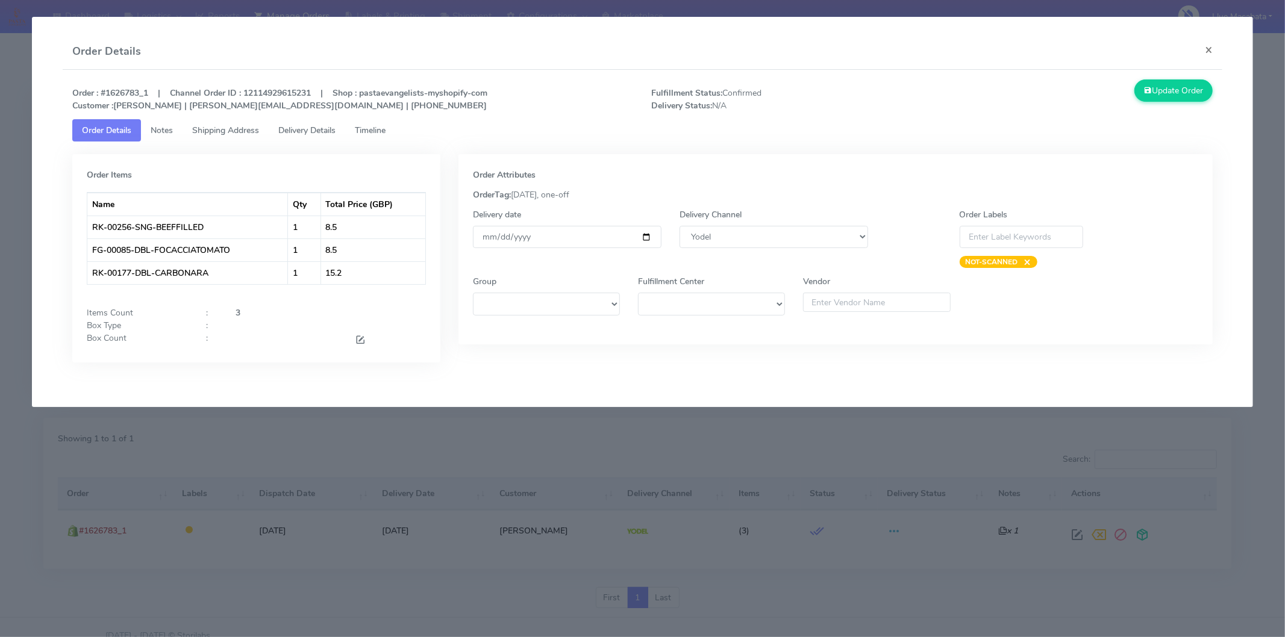
click at [294, 131] on span "Delivery Details" at bounding box center [306, 130] width 57 height 11
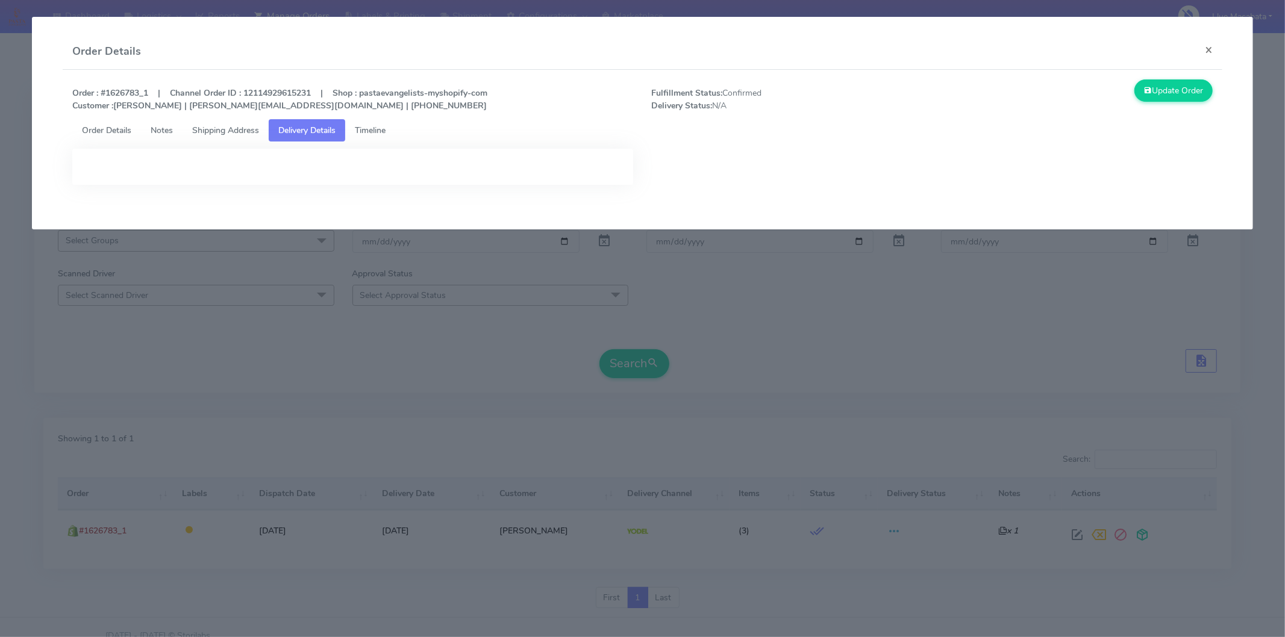
click at [383, 133] on span "Timeline" at bounding box center [370, 130] width 31 height 11
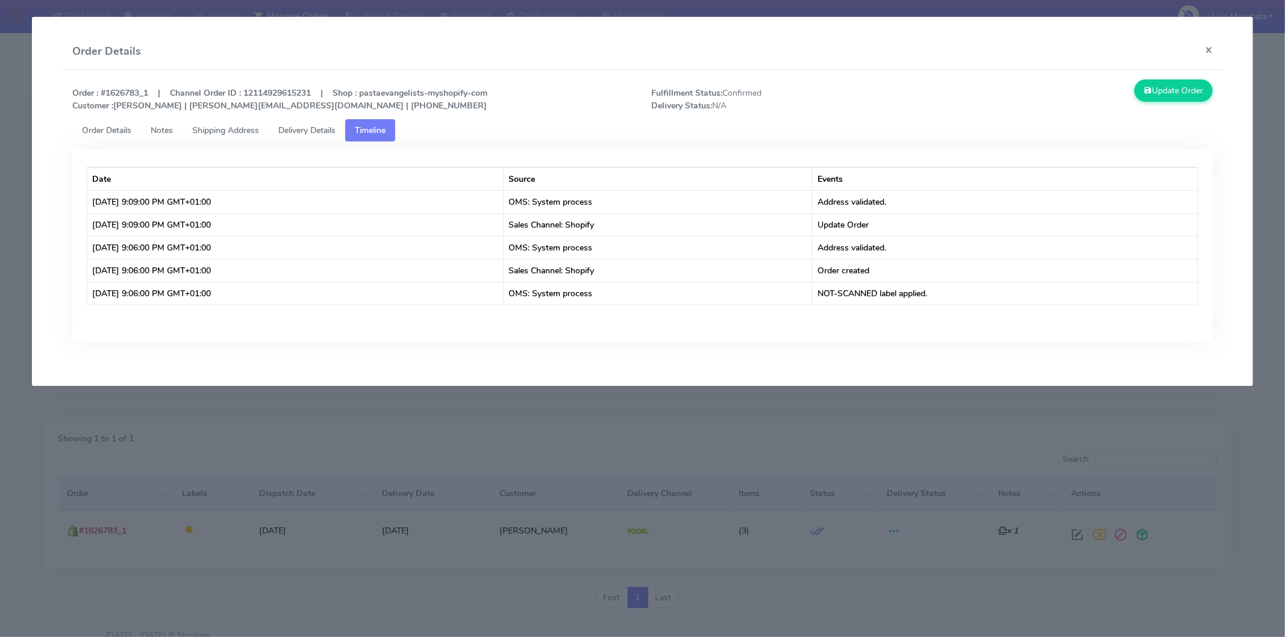
click at [231, 131] on span "Shipping Address" at bounding box center [225, 130] width 67 height 11
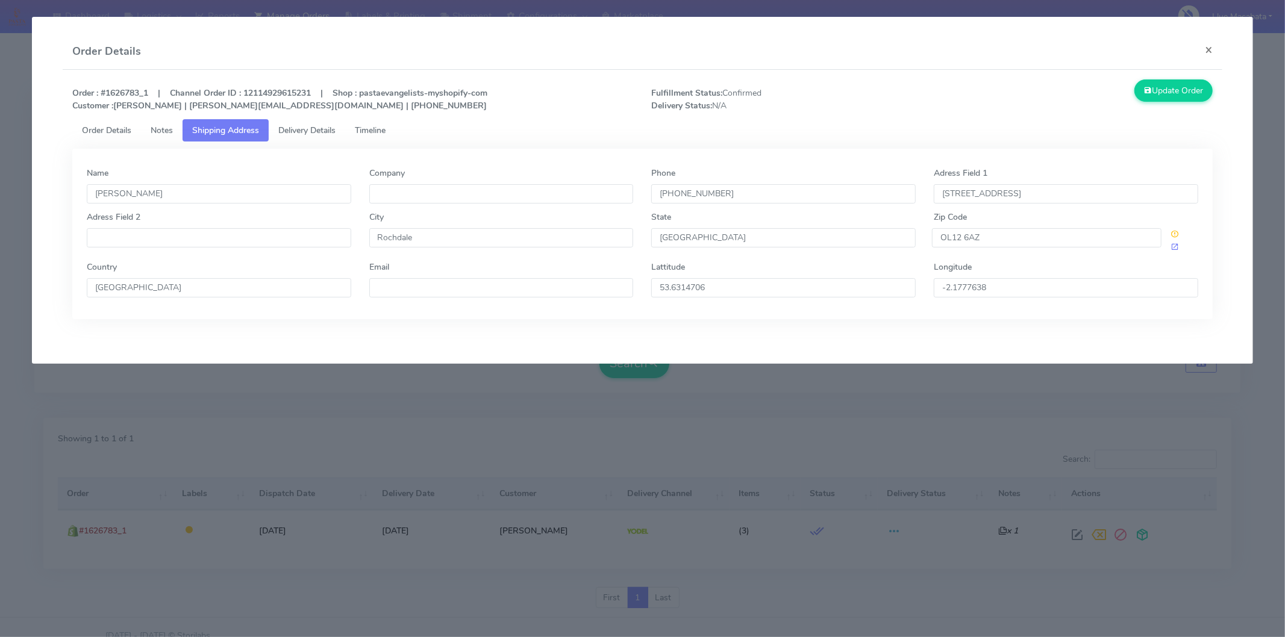
click at [157, 127] on span "Notes" at bounding box center [162, 130] width 22 height 11
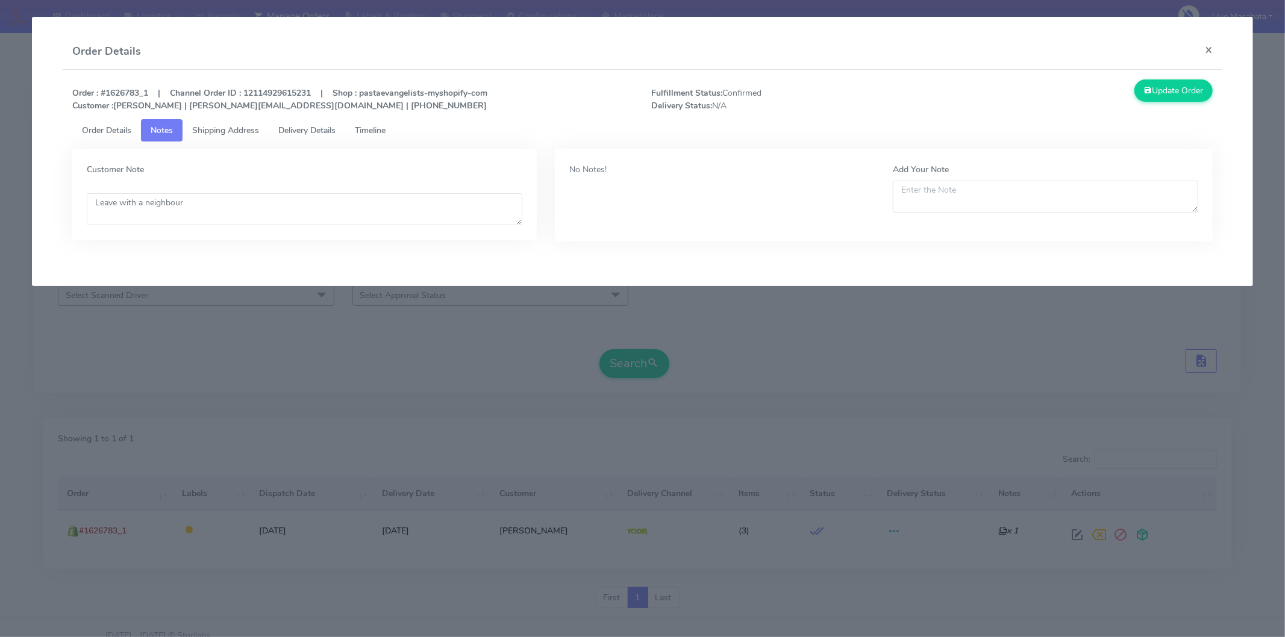
drag, startPoint x: 110, startPoint y: 126, endPoint x: 120, endPoint y: 125, distance: 11.0
click at [109, 125] on span "Order Details" at bounding box center [106, 130] width 49 height 11
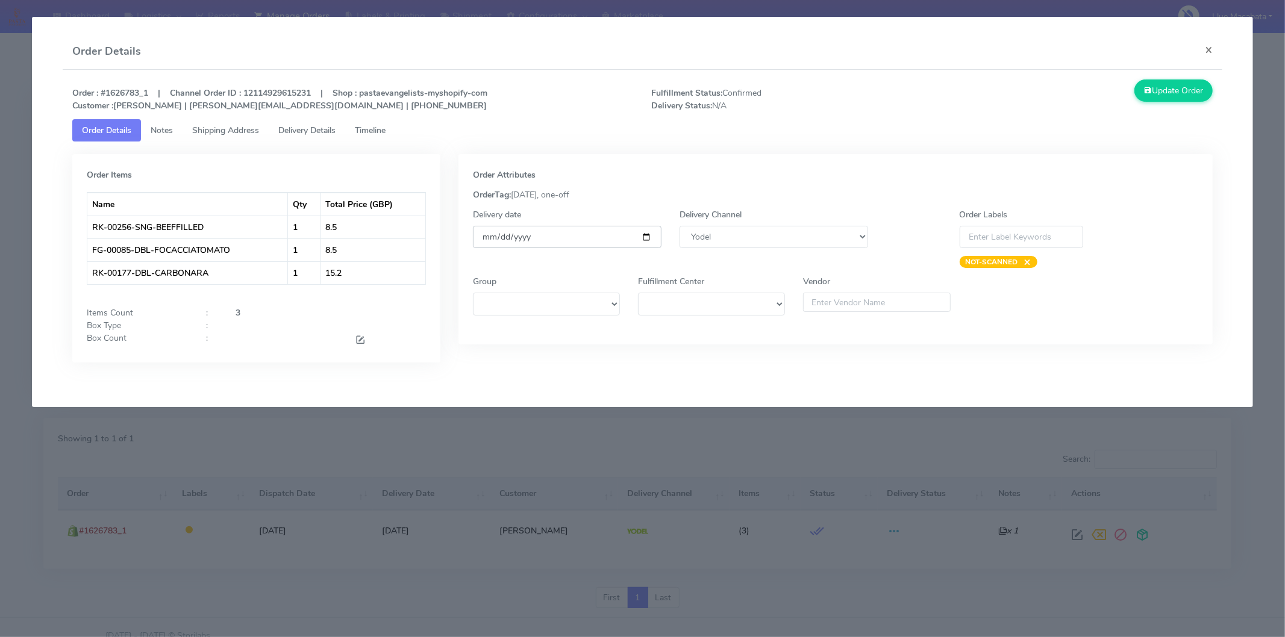
click at [647, 236] on input "[DATE]" at bounding box center [567, 237] width 189 height 22
type input "[DATE]"
click at [1163, 83] on button "Update Order" at bounding box center [1173, 91] width 78 height 22
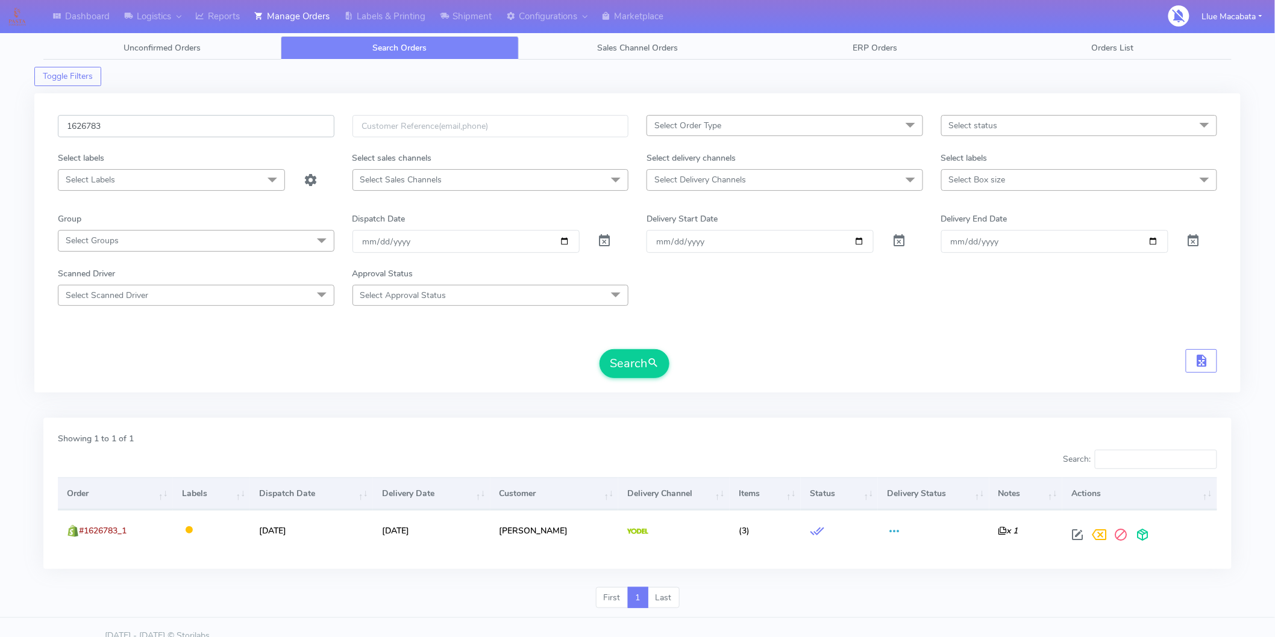
click at [134, 120] on input "1626783" at bounding box center [196, 126] width 276 height 22
paste input "19680"
type input "1619680"
drag, startPoint x: 631, startPoint y: 354, endPoint x: 618, endPoint y: 363, distance: 16.0
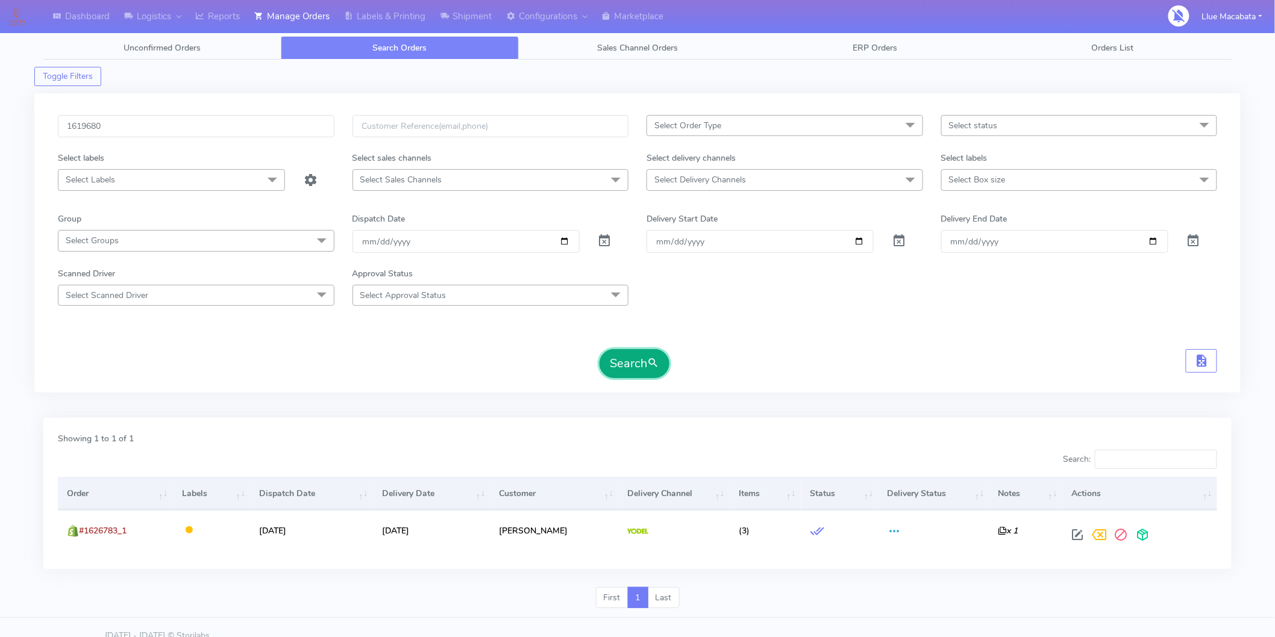
click at [627, 362] on button "Search" at bounding box center [634, 363] width 70 height 29
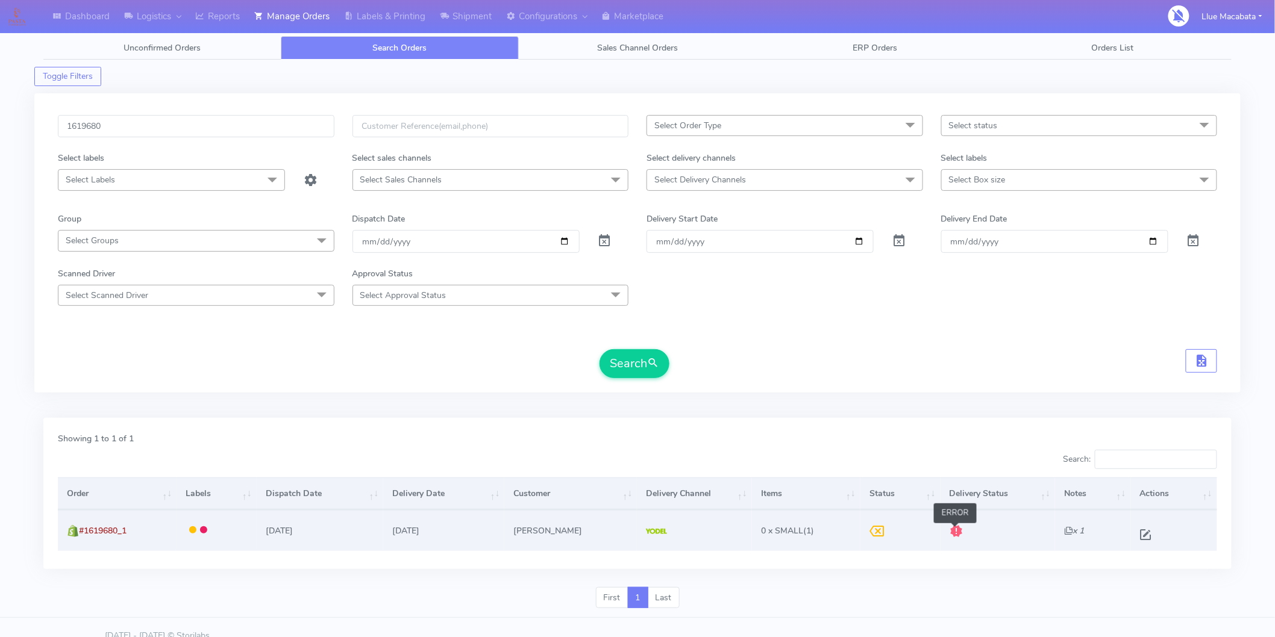
click at [951, 532] on span at bounding box center [956, 533] width 14 height 11
click at [1144, 532] on span at bounding box center [1146, 537] width 22 height 11
select select "5"
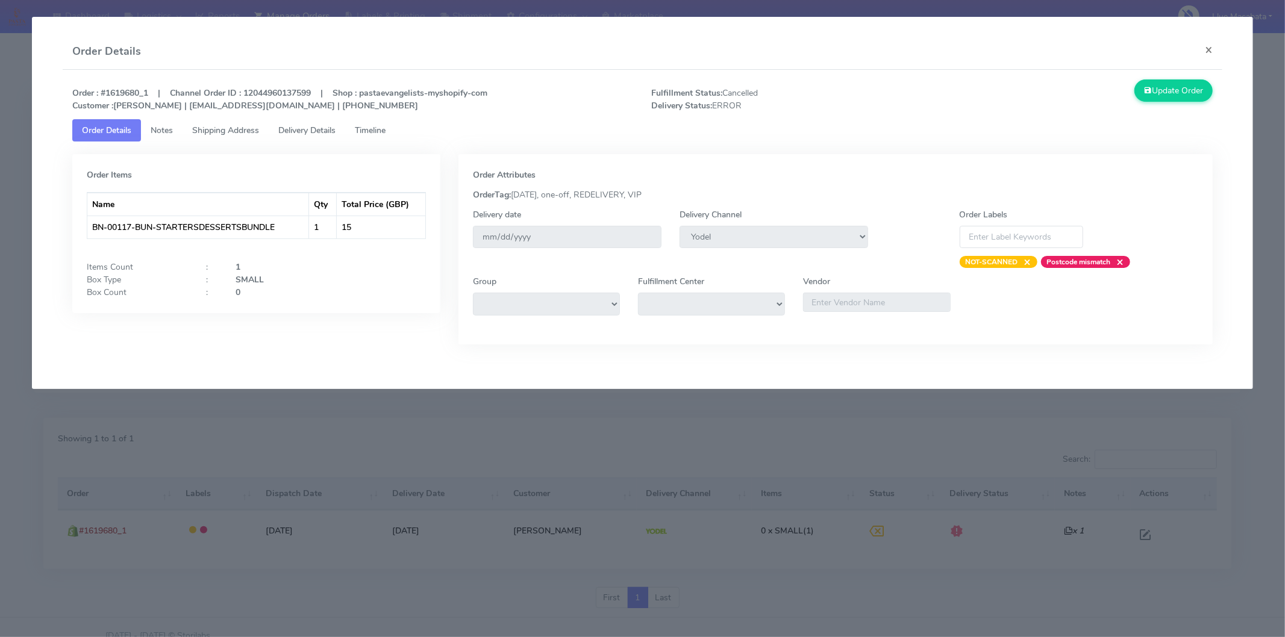
click at [381, 141] on link "Timeline" at bounding box center [370, 130] width 50 height 22
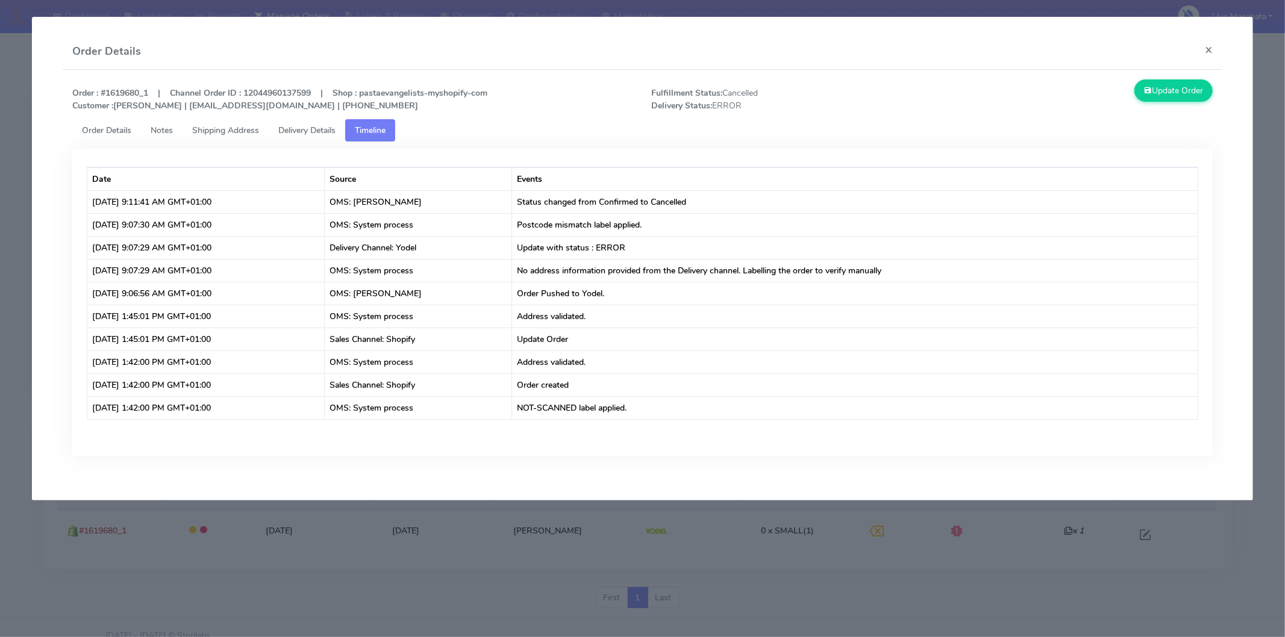
click at [331, 131] on span "Delivery Details" at bounding box center [306, 130] width 57 height 11
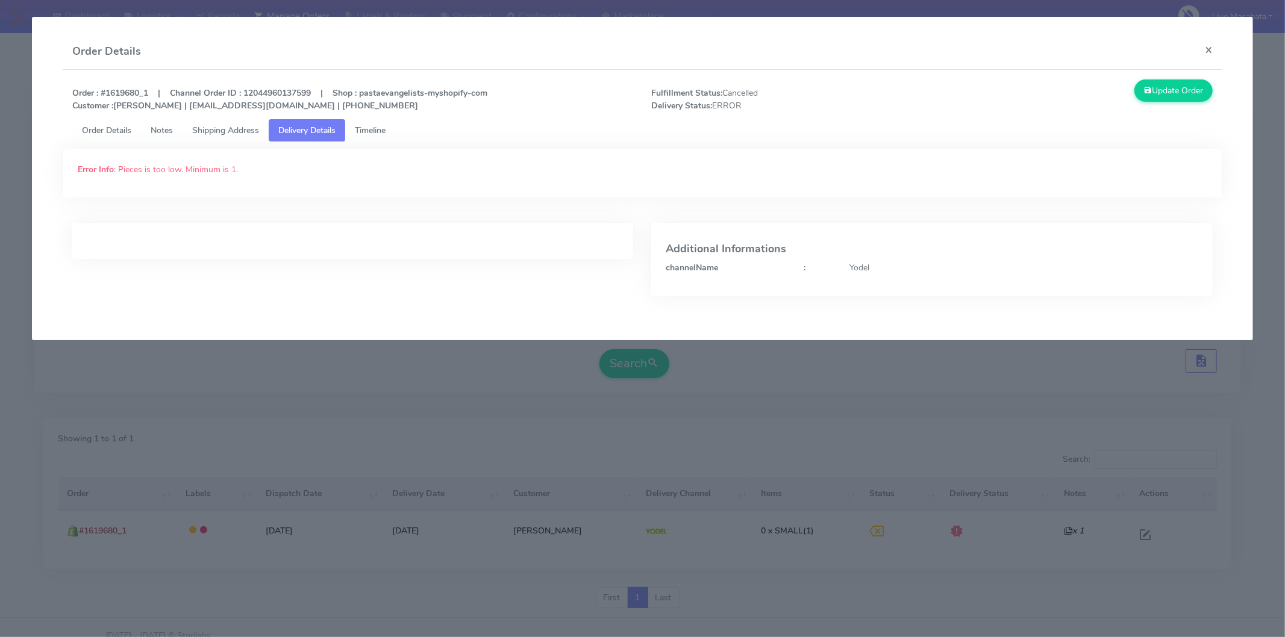
click at [395, 127] on link "Timeline" at bounding box center [370, 130] width 50 height 22
